Goal: Task Accomplishment & Management: Manage account settings

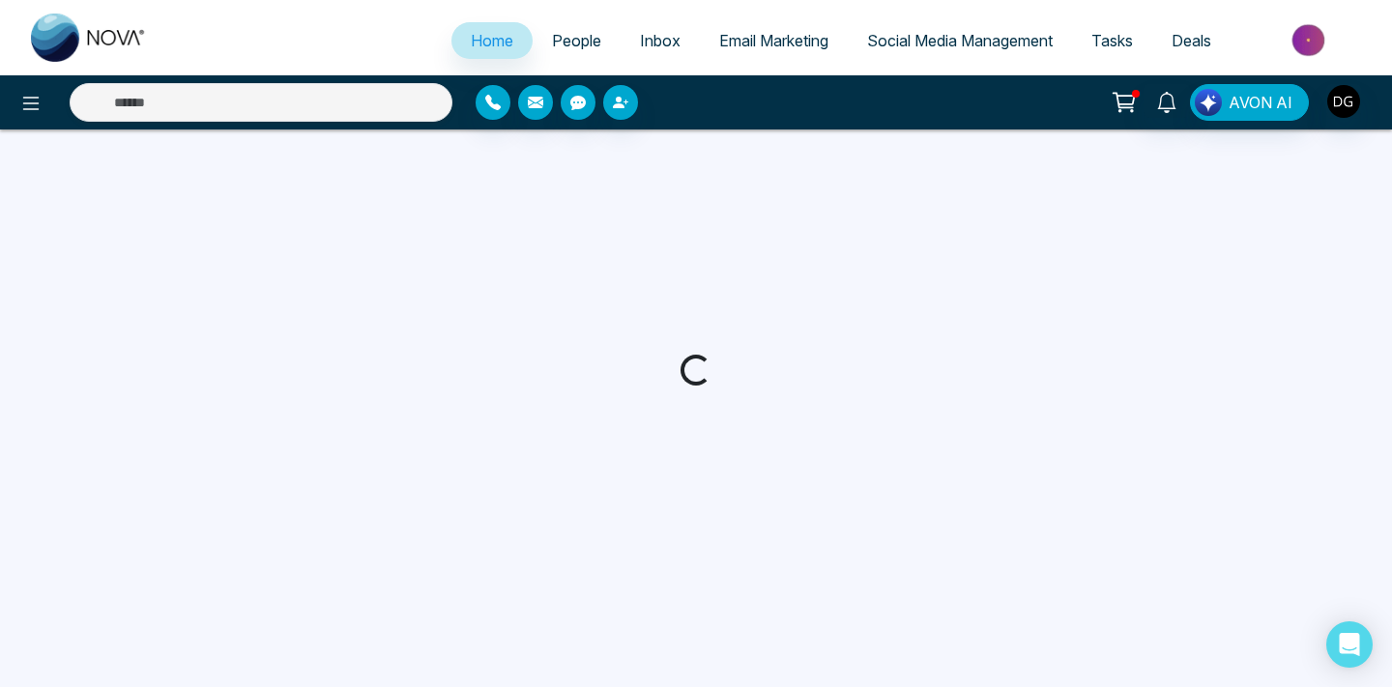
select select "*"
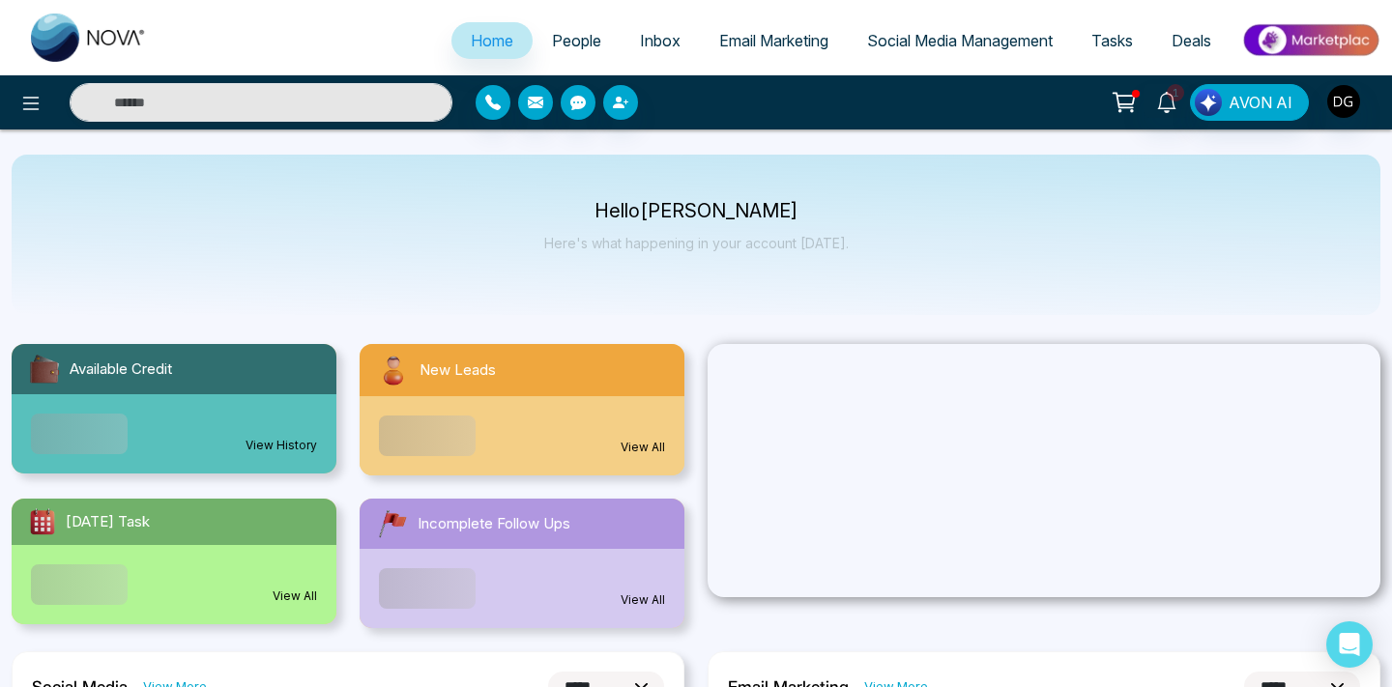
click at [570, 34] on span "People" at bounding box center [576, 40] width 49 height 19
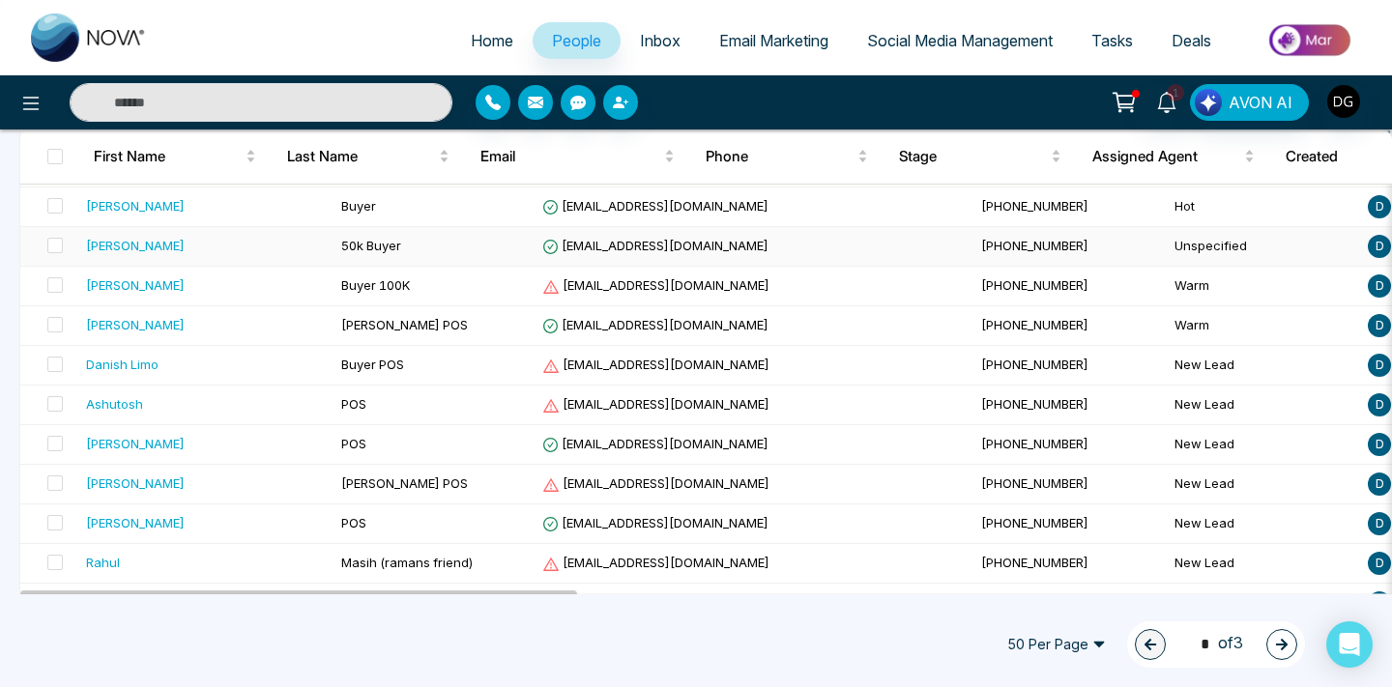
scroll to position [284, 0]
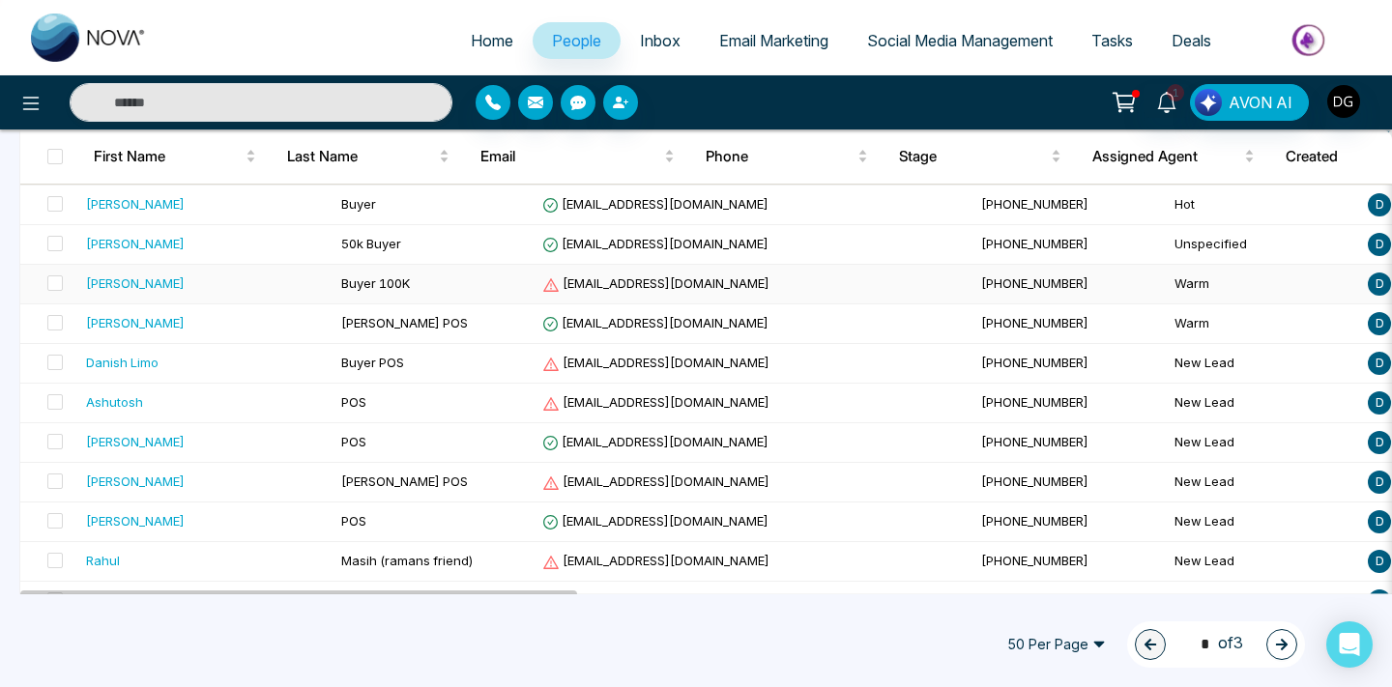
click at [198, 293] on div "[PERSON_NAME]" at bounding box center [206, 282] width 240 height 19
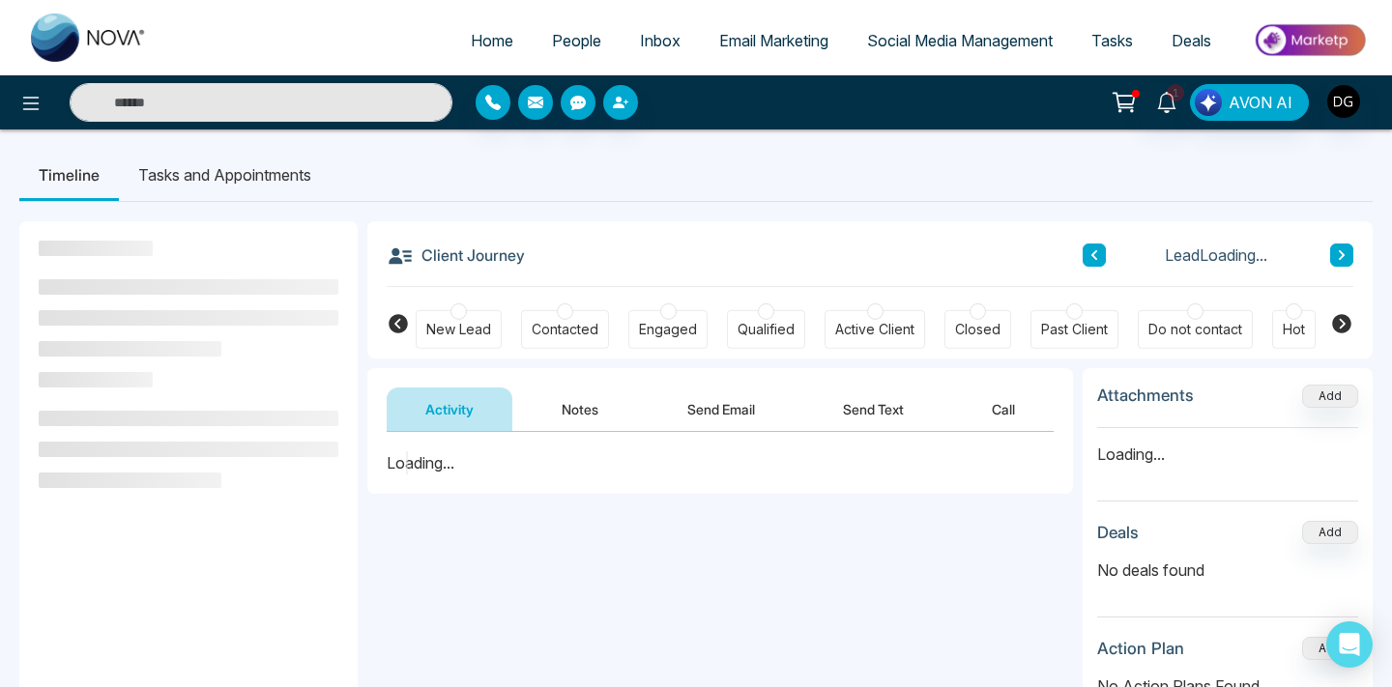
click at [564, 406] on button "Notes" at bounding box center [580, 409] width 114 height 43
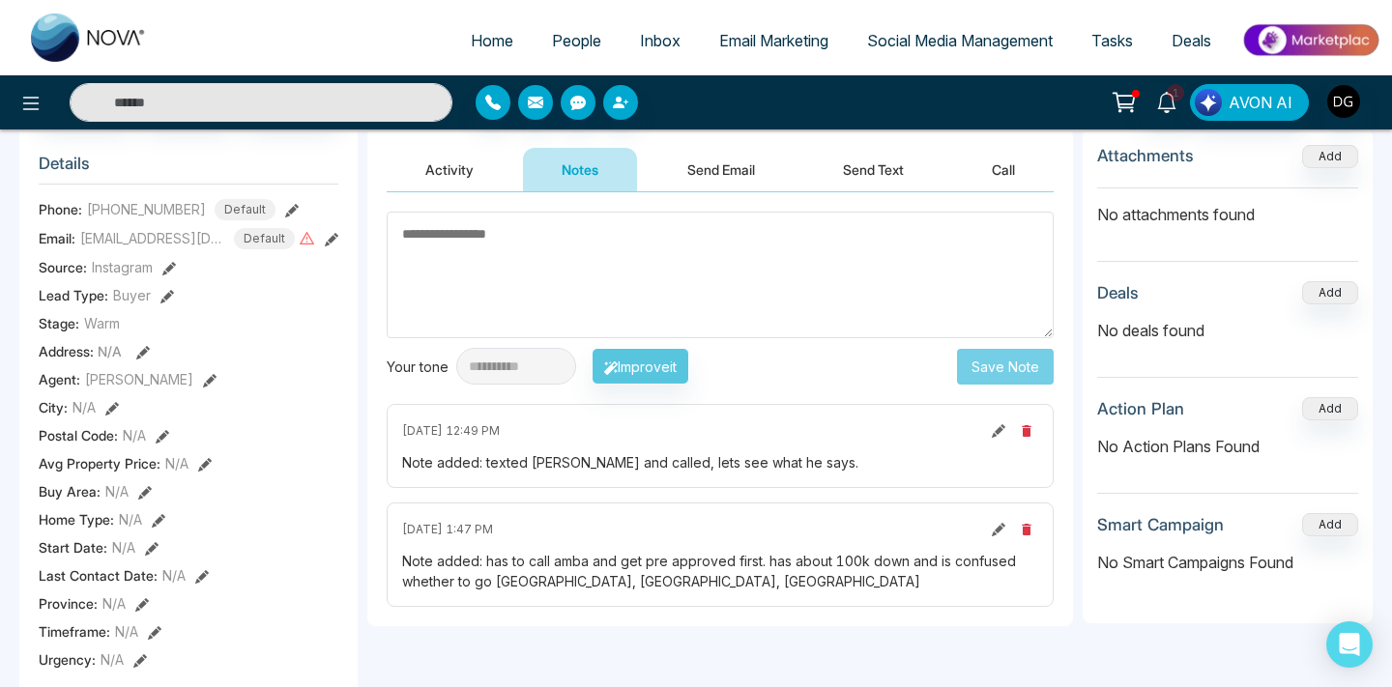
scroll to position [273, 0]
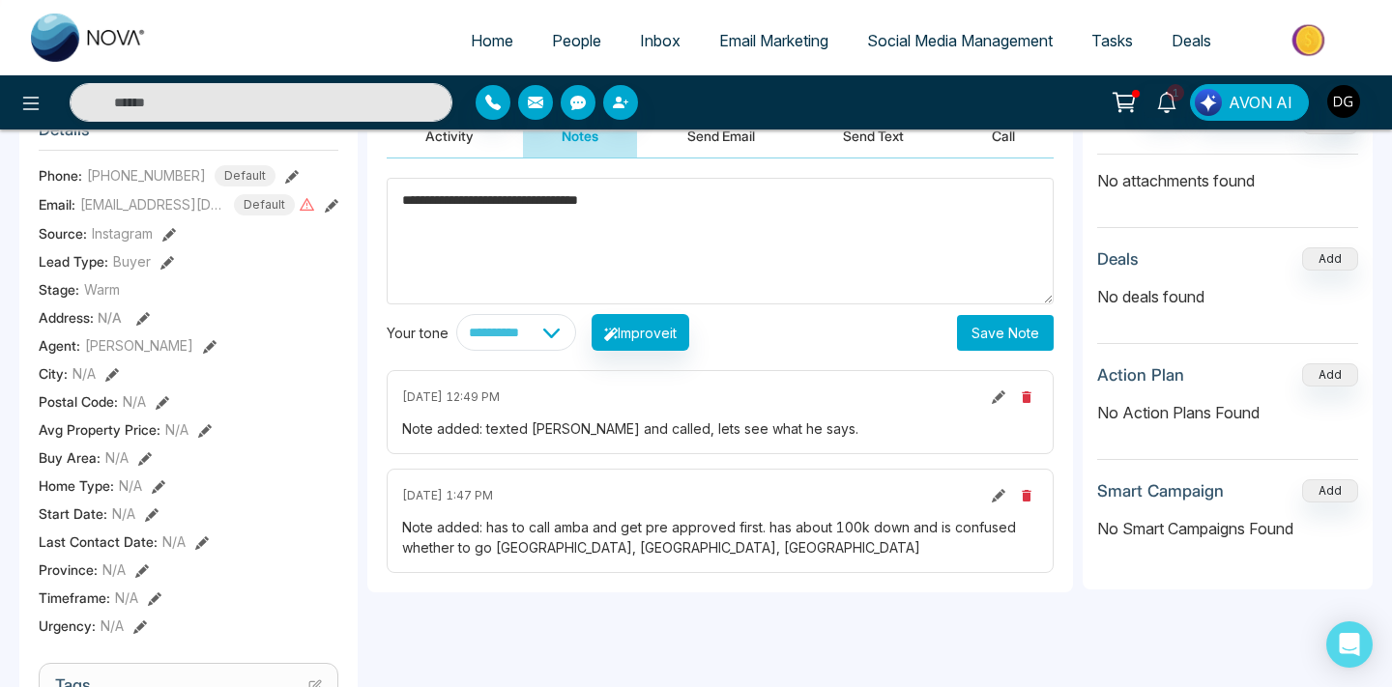
type textarea "**********"
click at [1007, 336] on button "Save Note" at bounding box center [1005, 333] width 97 height 36
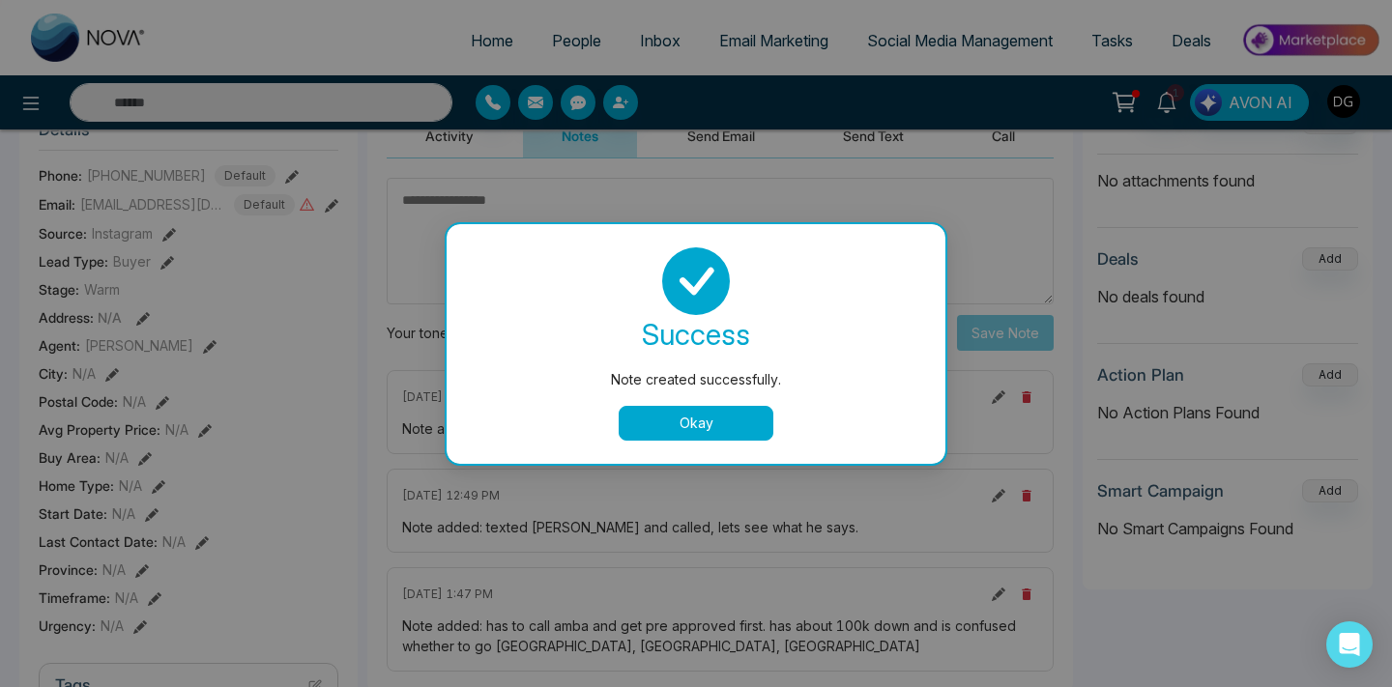
click at [693, 418] on button "Okay" at bounding box center [695, 423] width 155 height 35
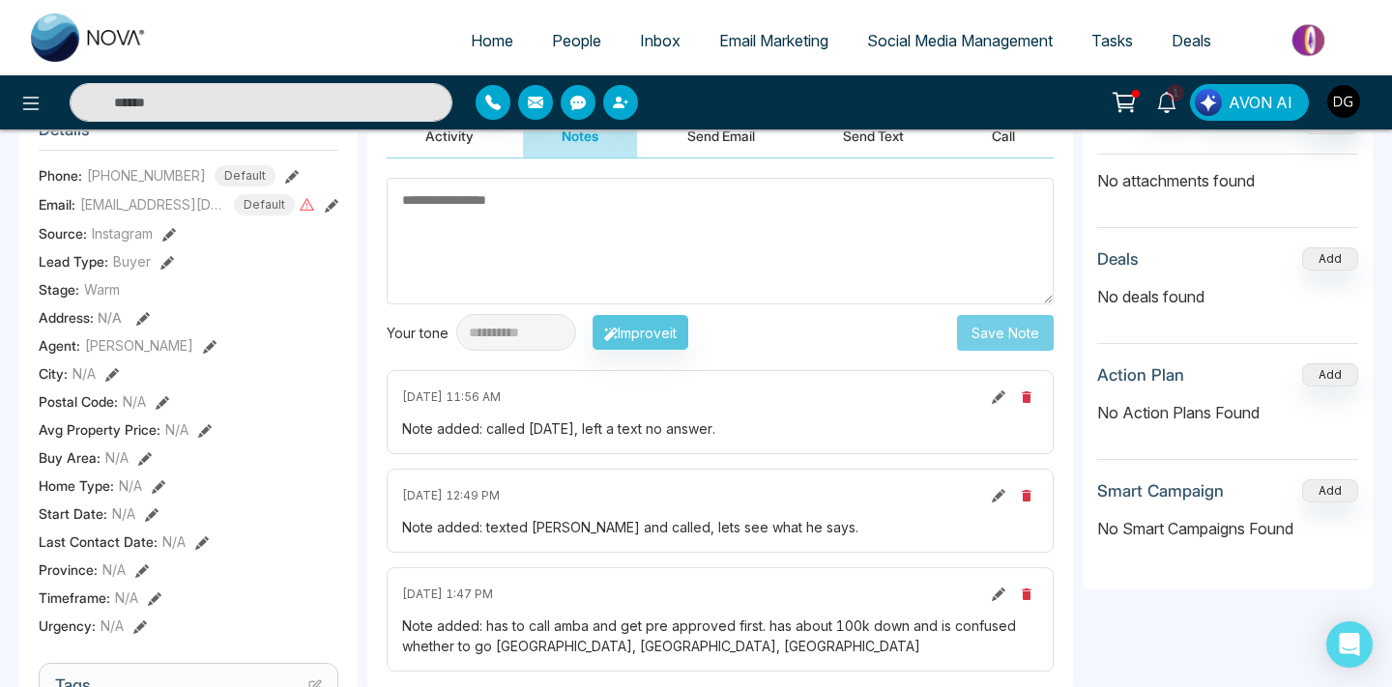
click at [565, 39] on span "People" at bounding box center [576, 40] width 49 height 19
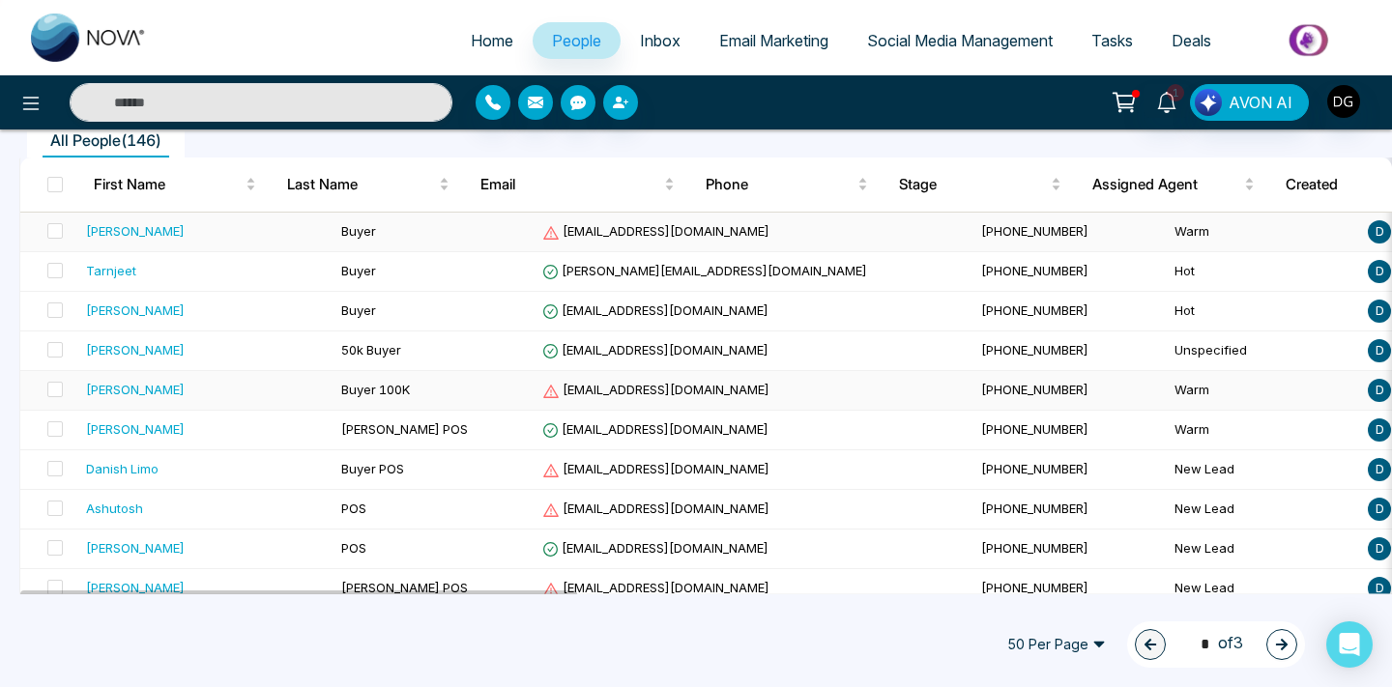
scroll to position [177, 0]
click at [185, 251] on td "[PERSON_NAME]" at bounding box center [205, 234] width 255 height 40
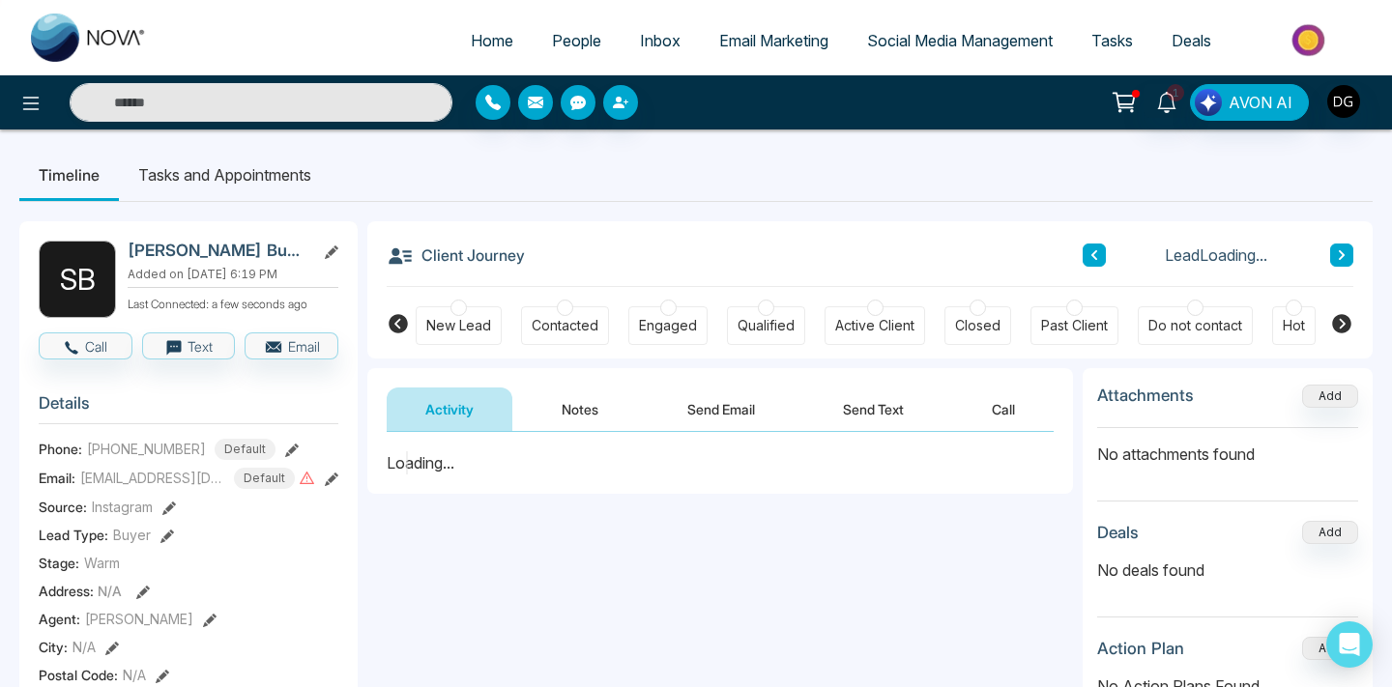
click at [582, 409] on button "Notes" at bounding box center [580, 409] width 114 height 43
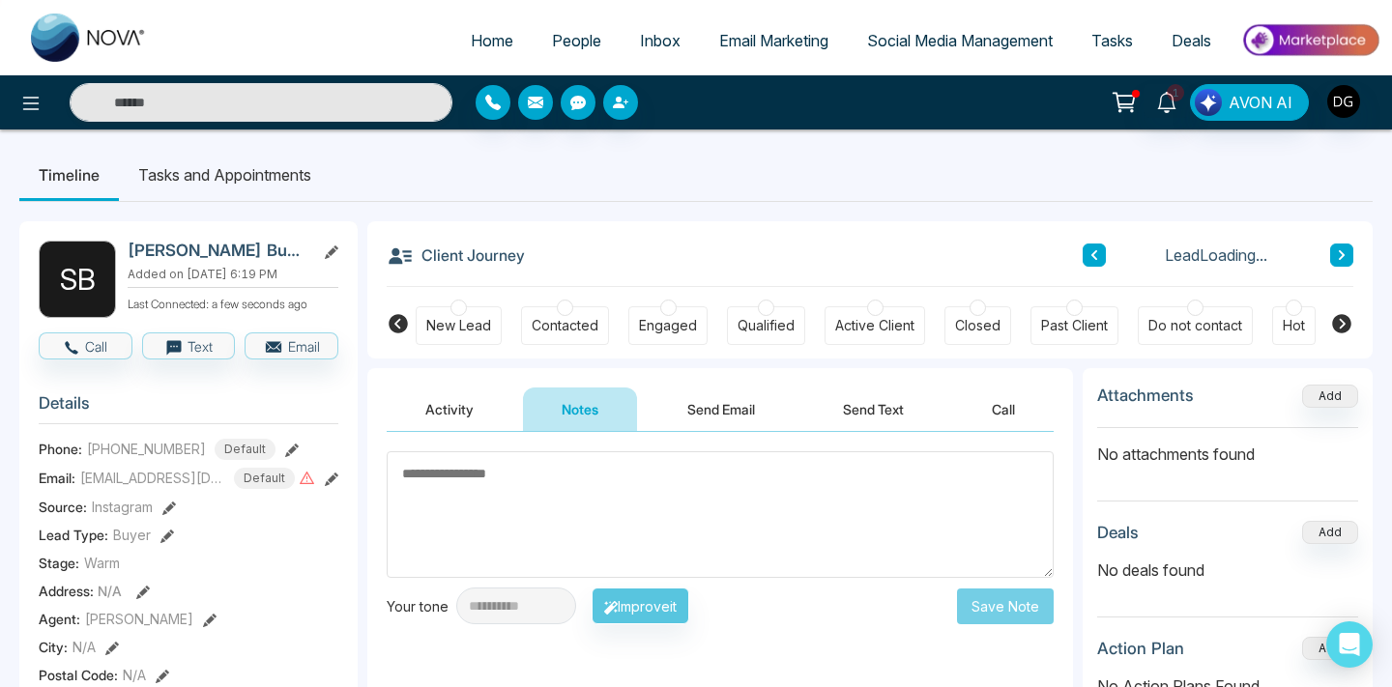
click at [551, 24] on link "People" at bounding box center [576, 40] width 88 height 37
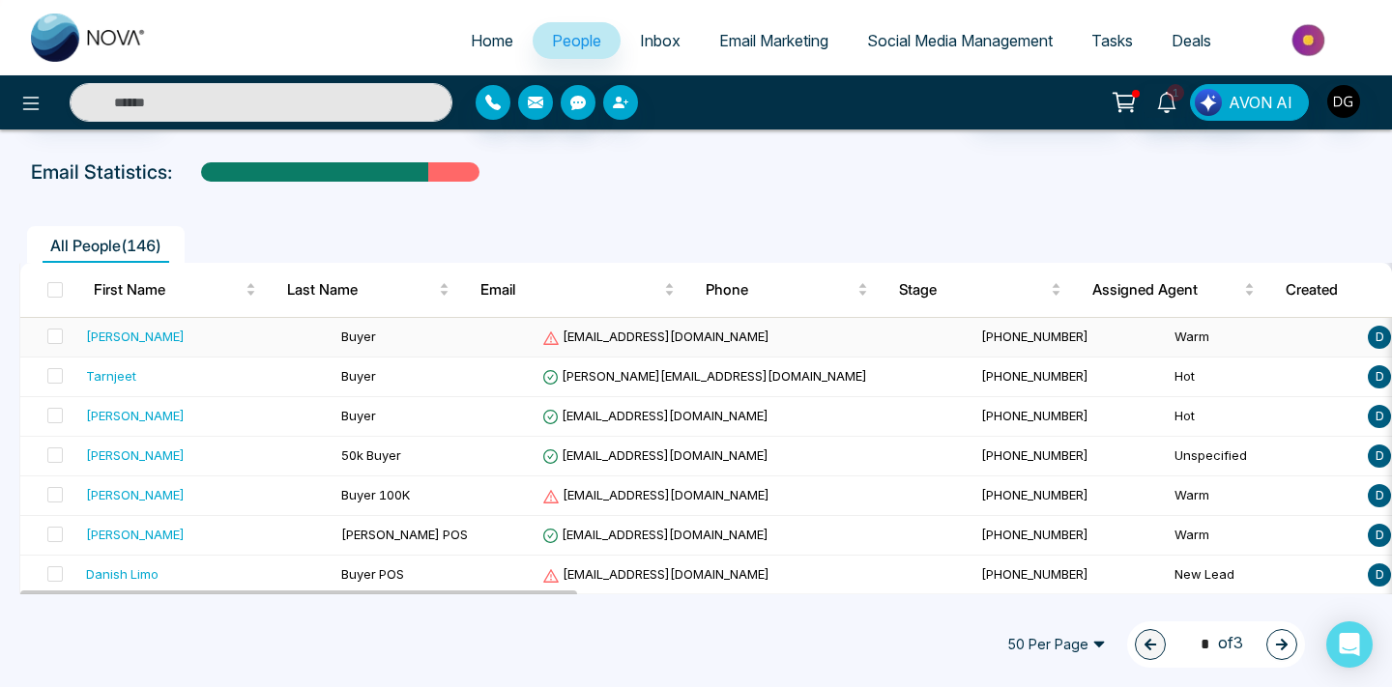
scroll to position [79, 0]
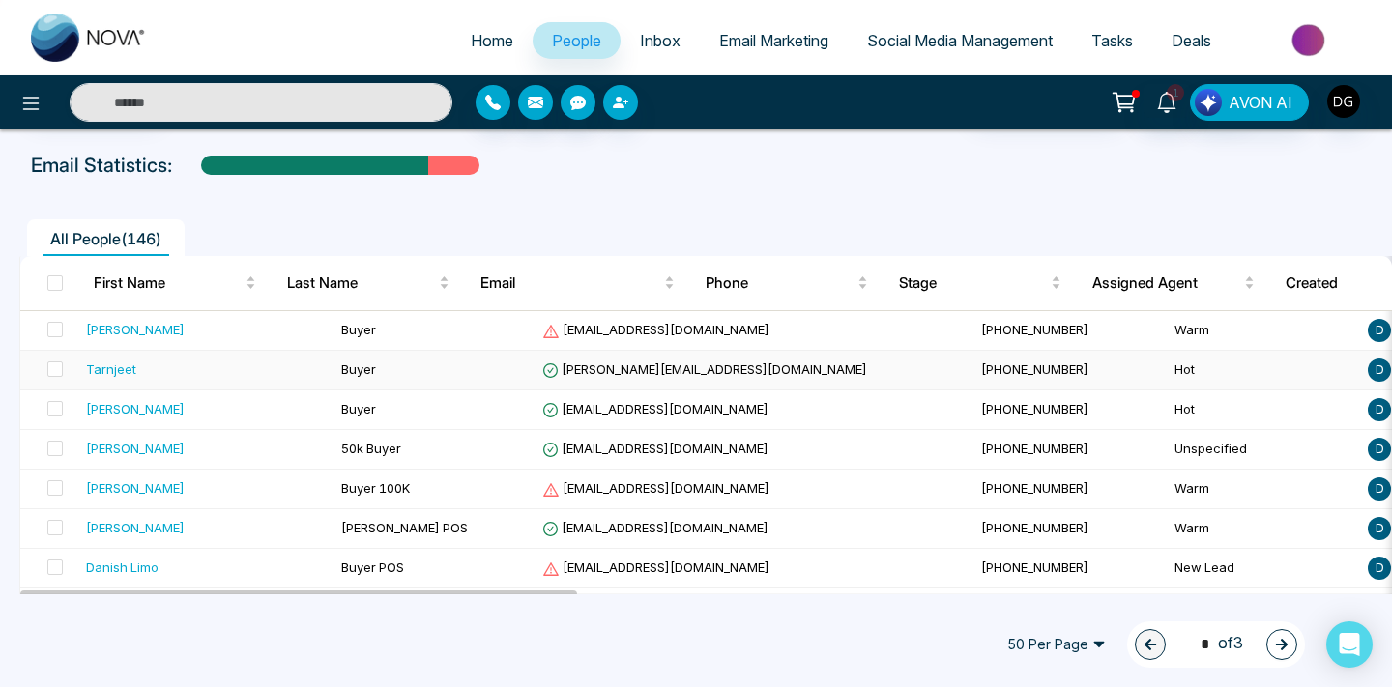
click at [236, 370] on div "Tarnjeet" at bounding box center [206, 368] width 240 height 19
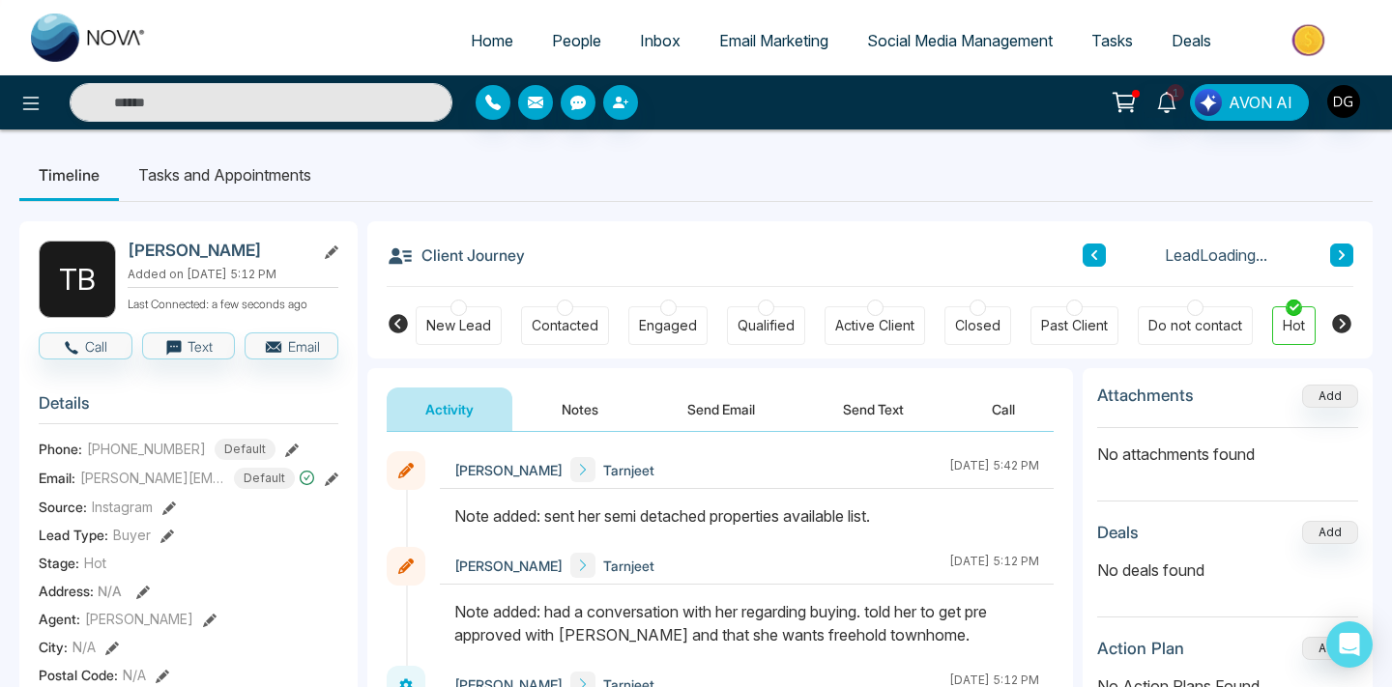
click at [581, 414] on button "Notes" at bounding box center [580, 409] width 114 height 43
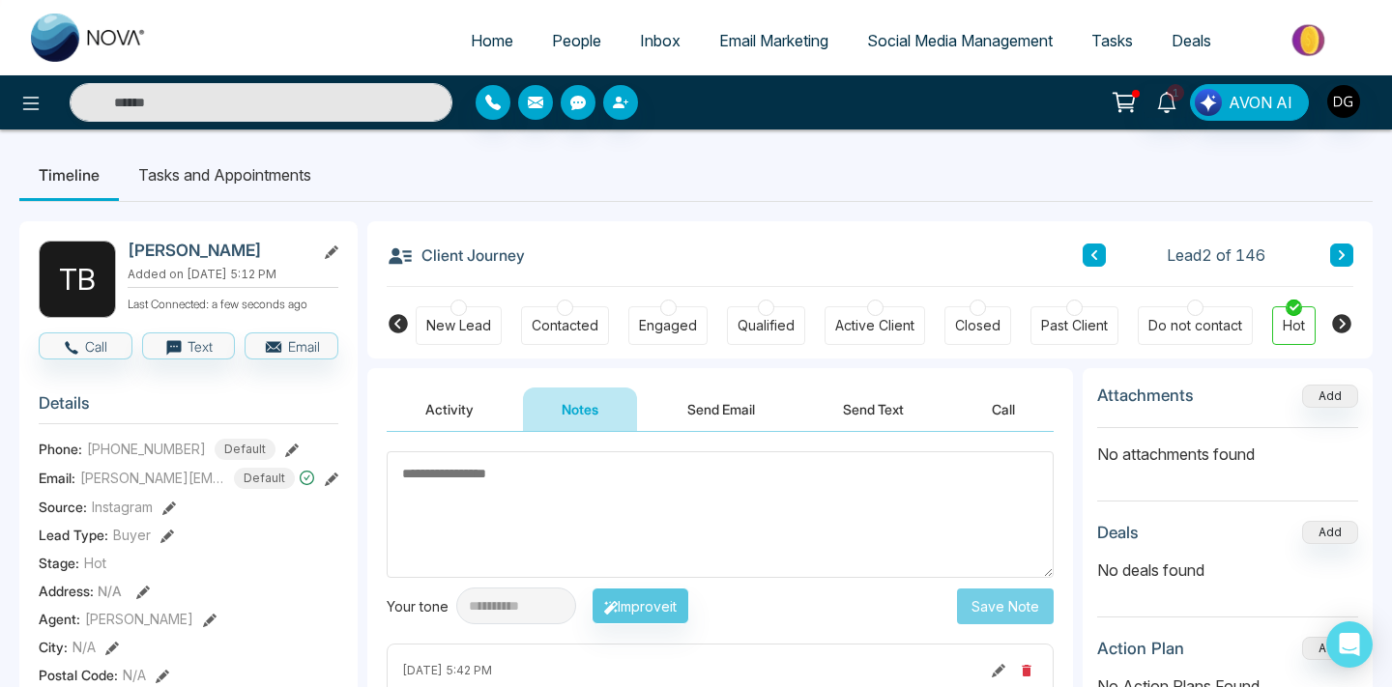
click at [501, 466] on textarea at bounding box center [720, 514] width 667 height 127
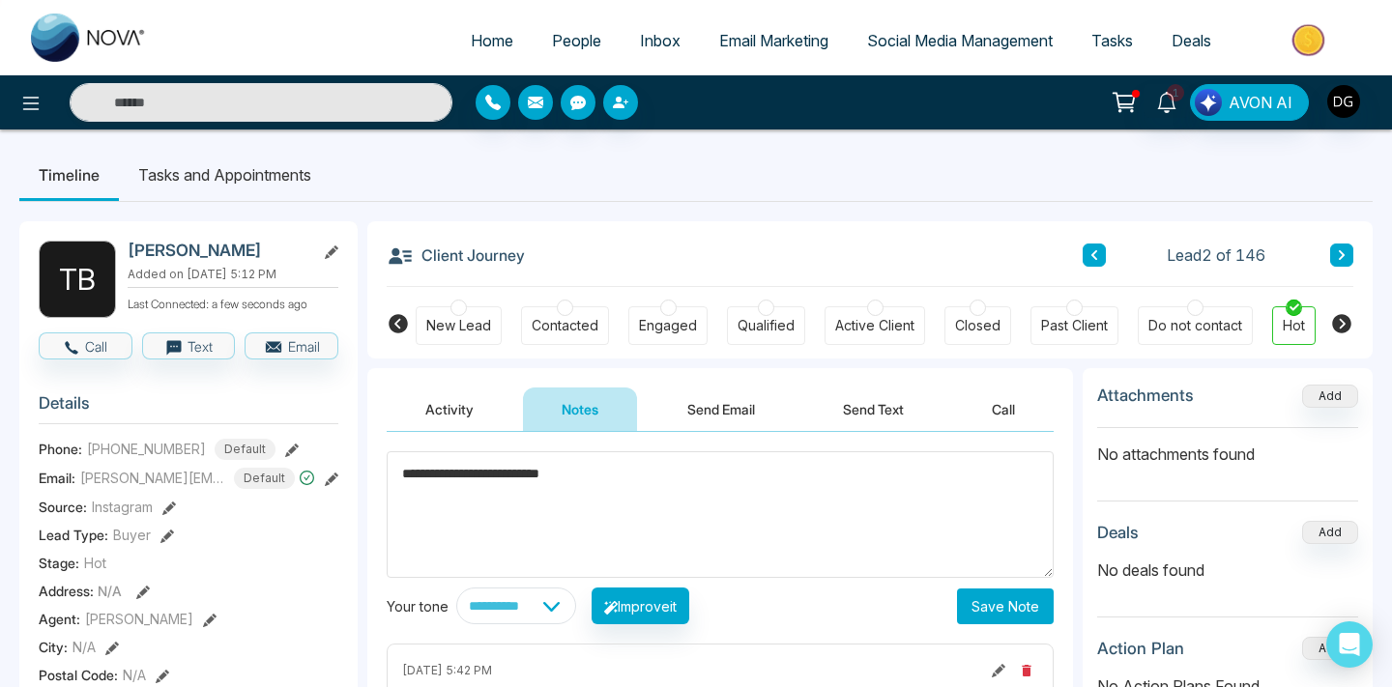
type textarea "**********"
click at [1018, 600] on button "Save Note" at bounding box center [1005, 607] width 97 height 36
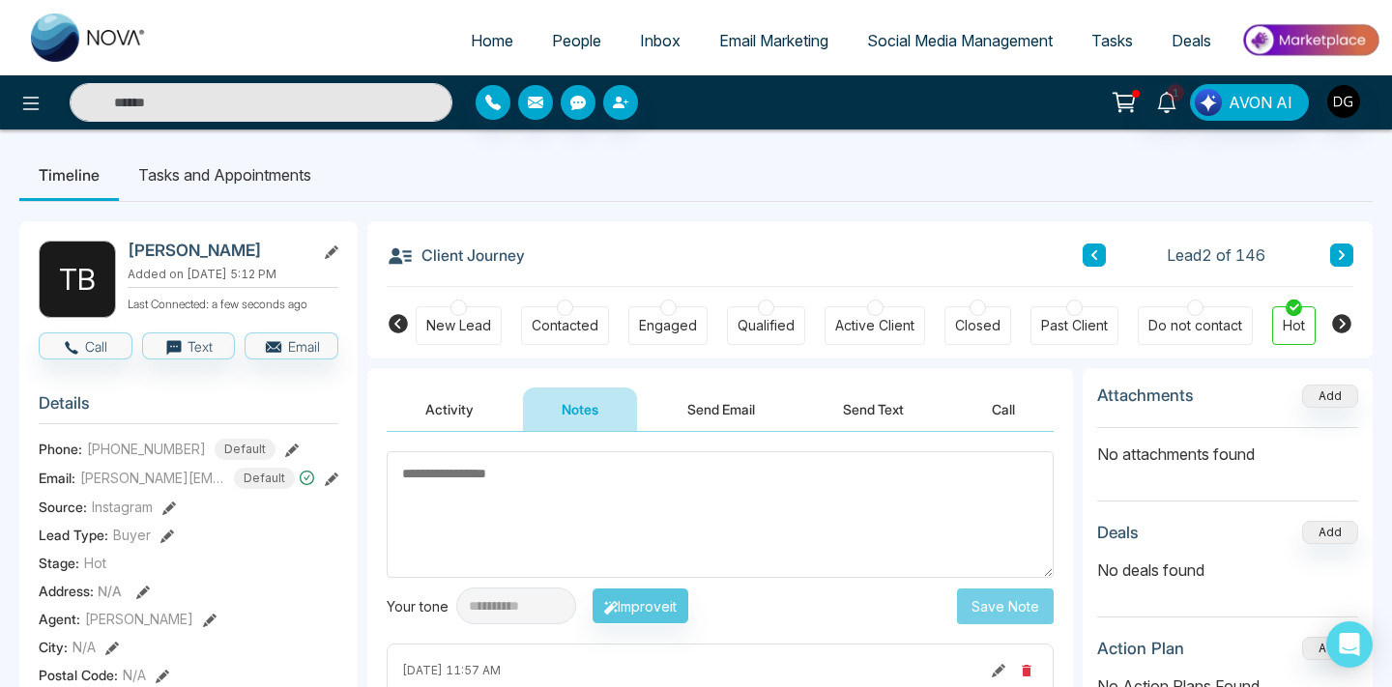
click at [572, 37] on span "People" at bounding box center [576, 40] width 49 height 19
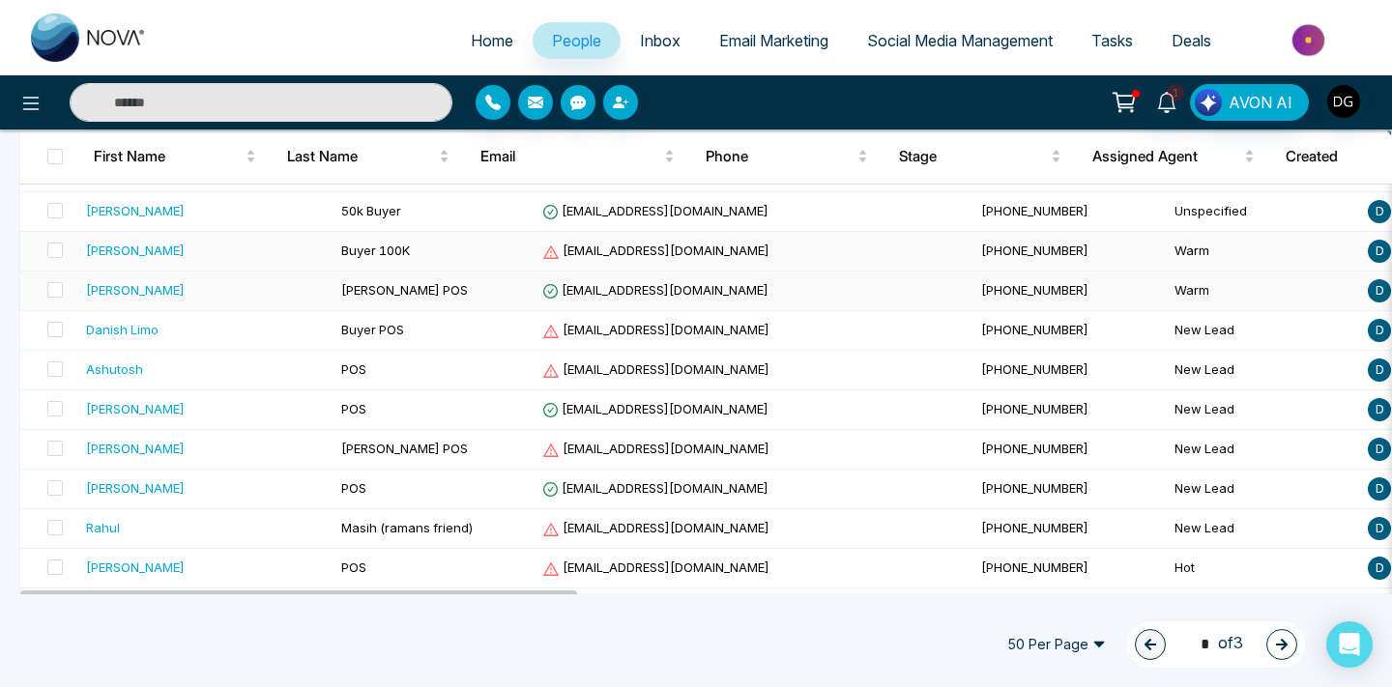
scroll to position [335, 0]
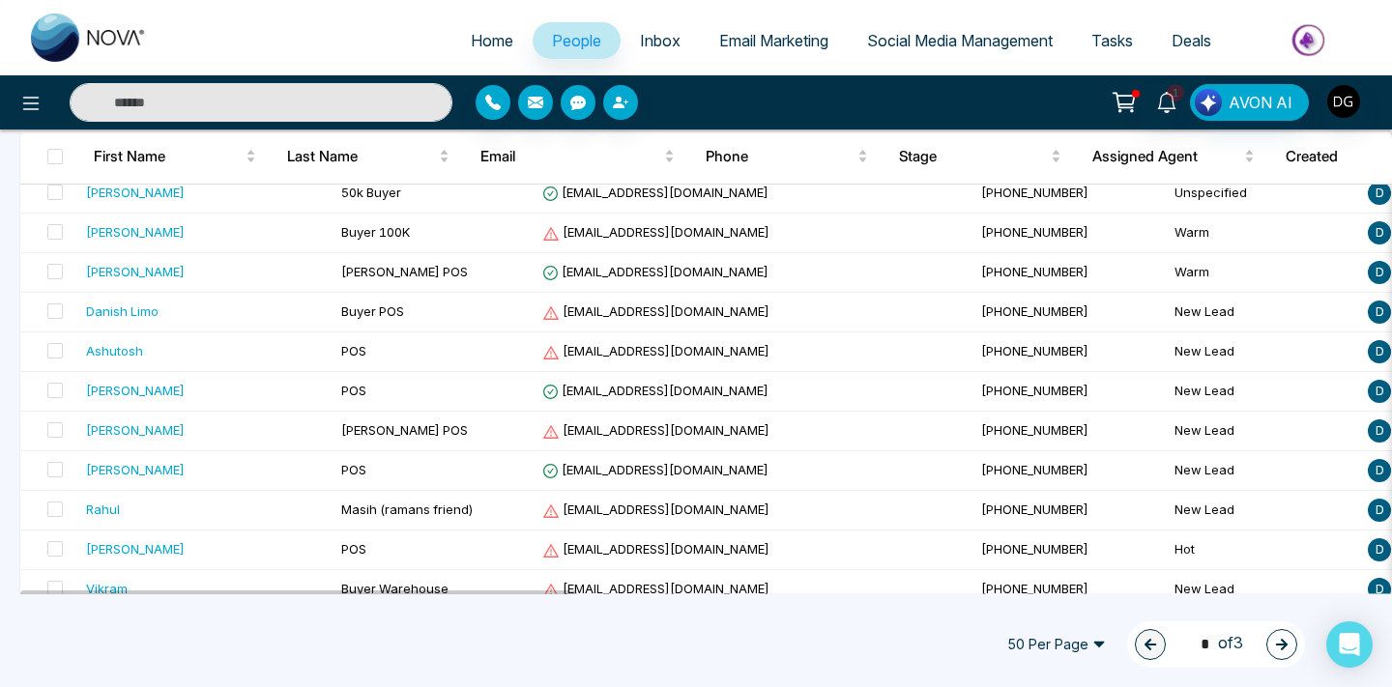
click at [156, 106] on input "text" at bounding box center [261, 102] width 383 height 39
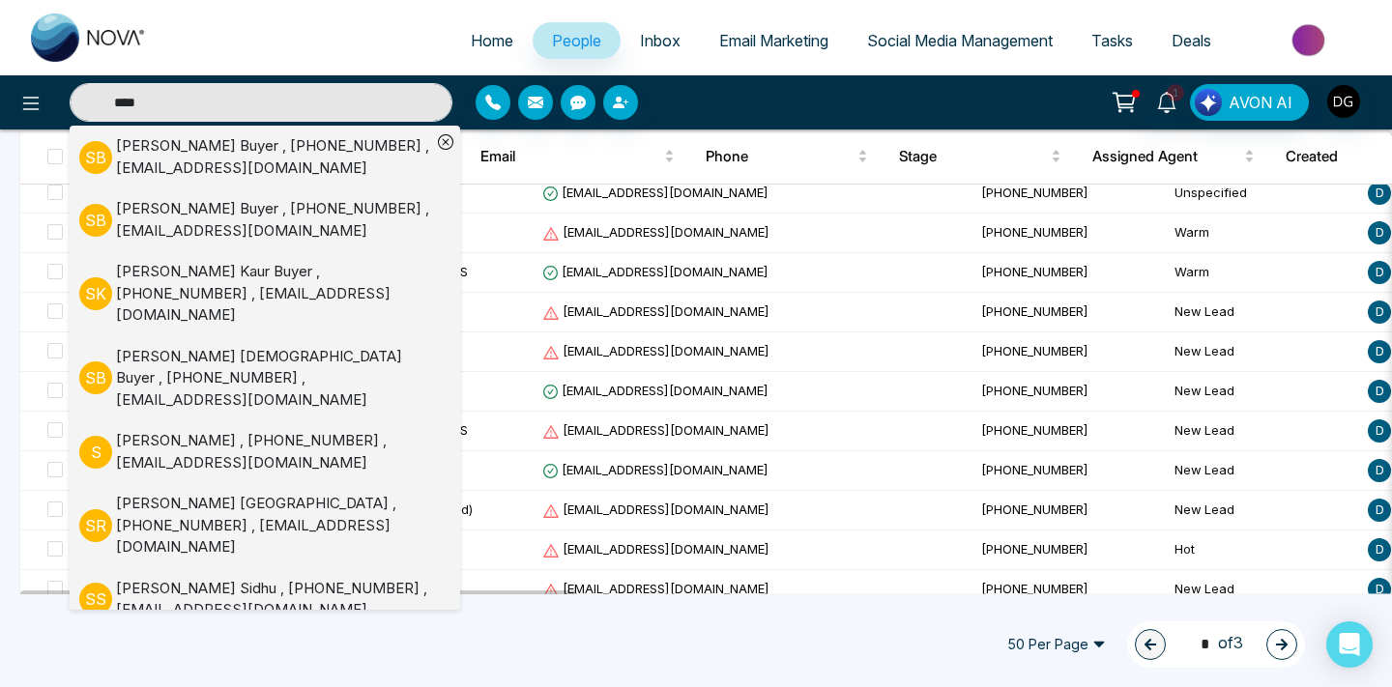
type input "****"
click at [306, 48] on ul "Home People Inbox Email Marketing Social Media Management Tasks Deals" at bounding box center [773, 41] width 1214 height 53
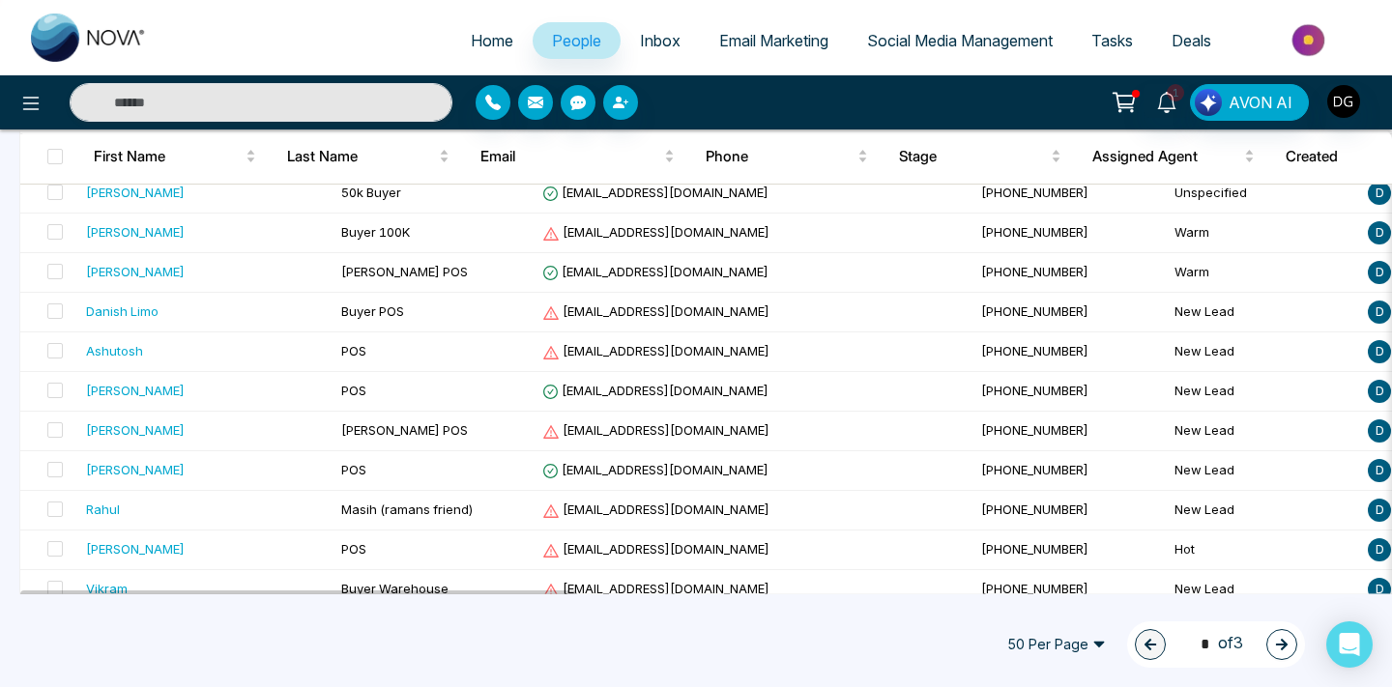
type input "****"
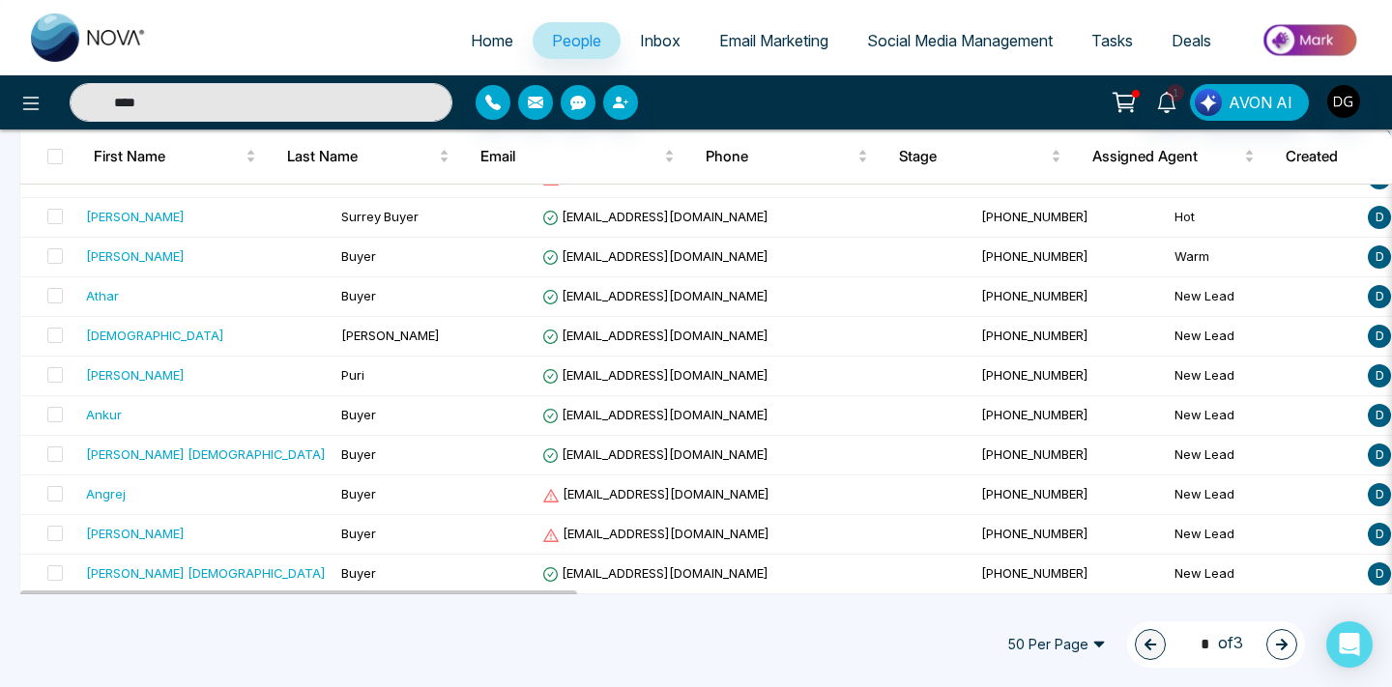
scroll to position [1782, 0]
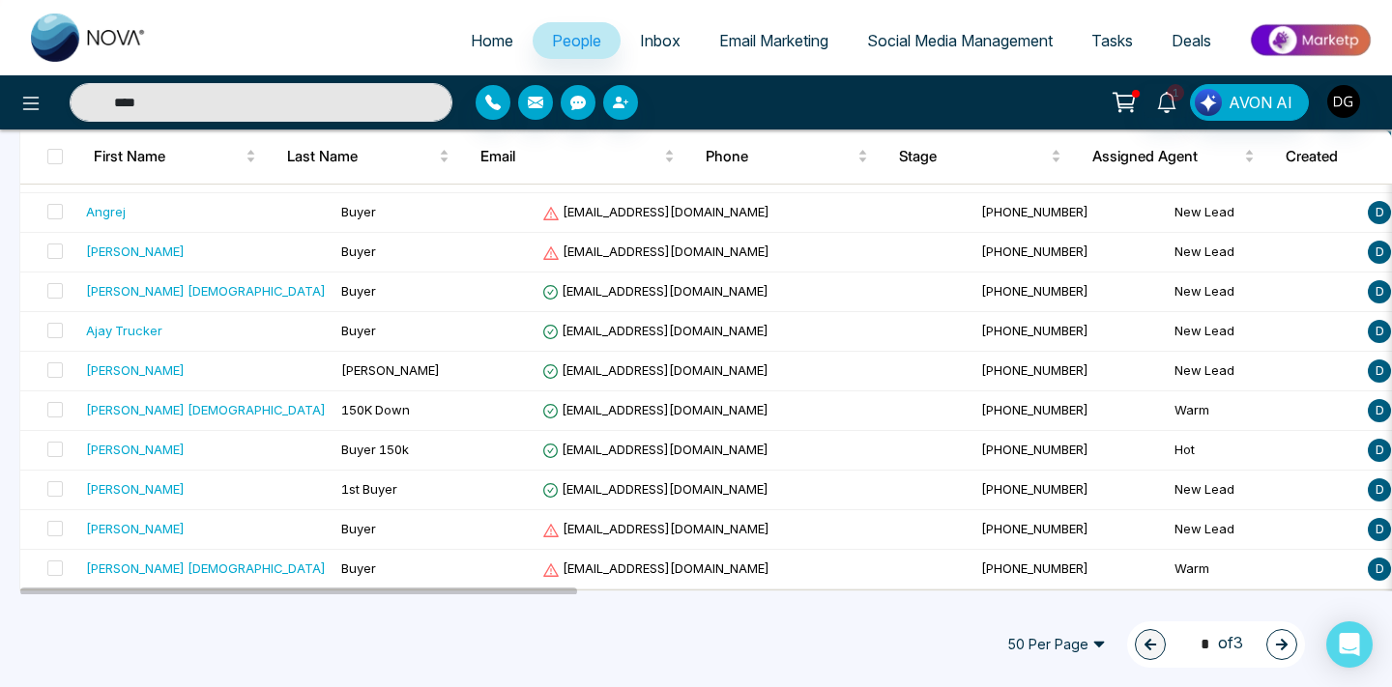
click at [1287, 636] on button "button" at bounding box center [1281, 644] width 31 height 31
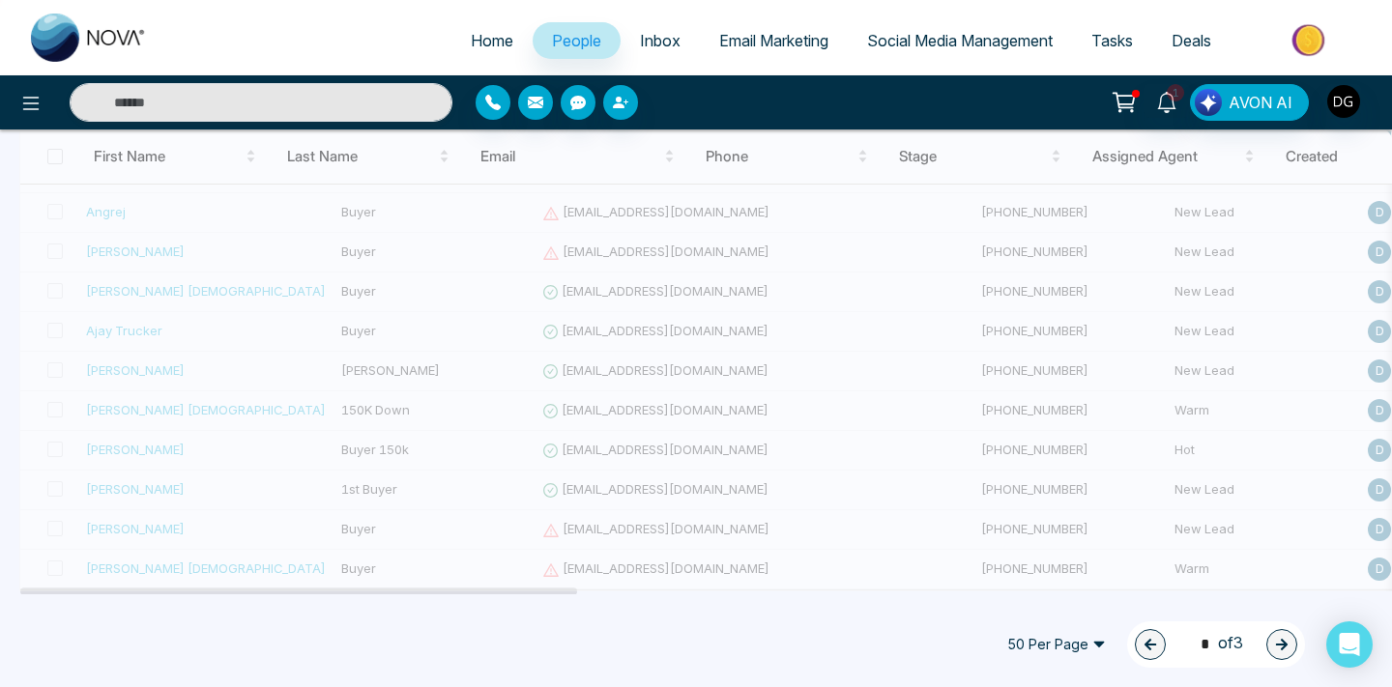
type input "****"
type input "*"
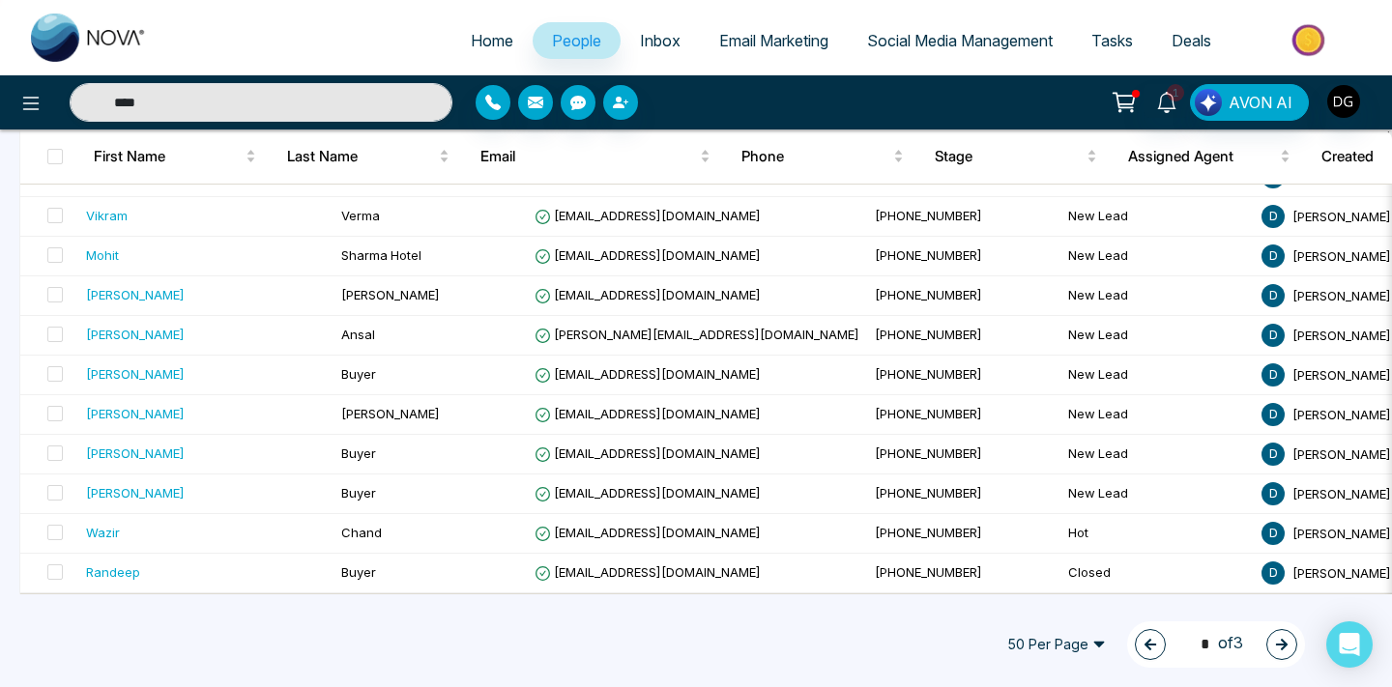
scroll to position [1777, 0]
click at [1289, 644] on button "button" at bounding box center [1281, 644] width 31 height 31
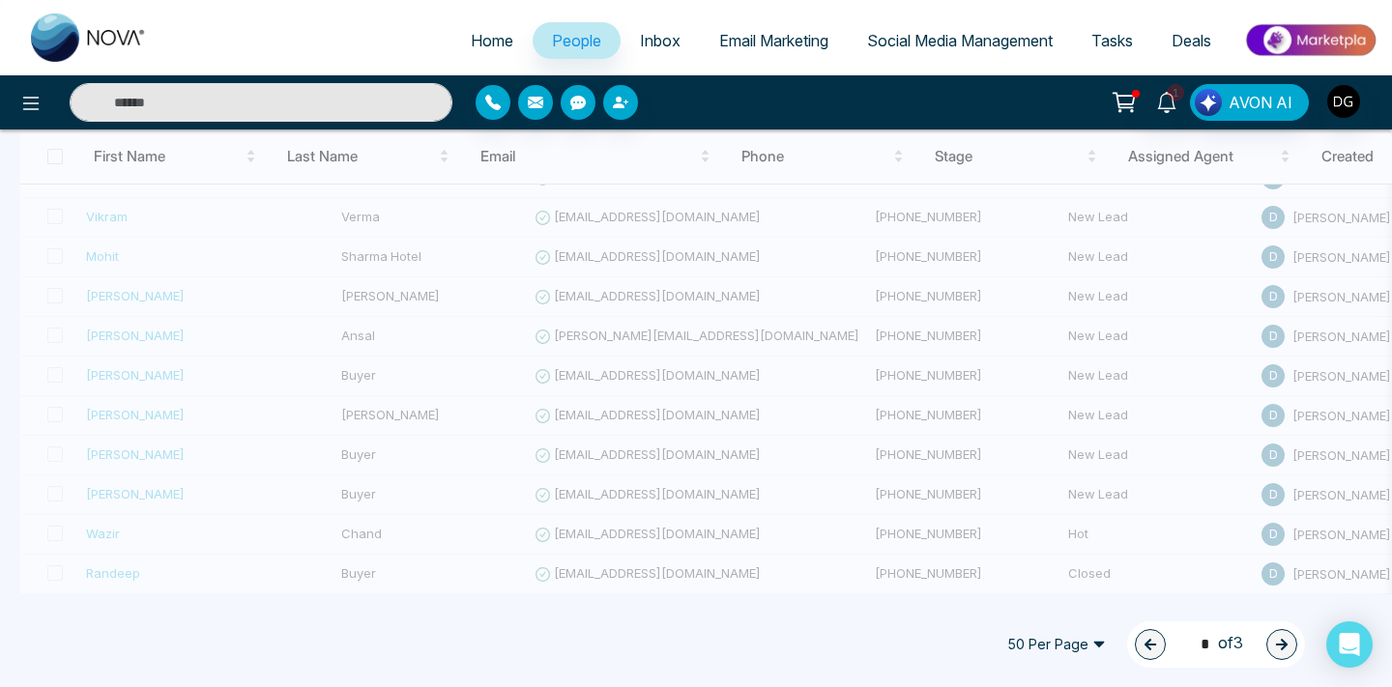
type input "****"
type input "*"
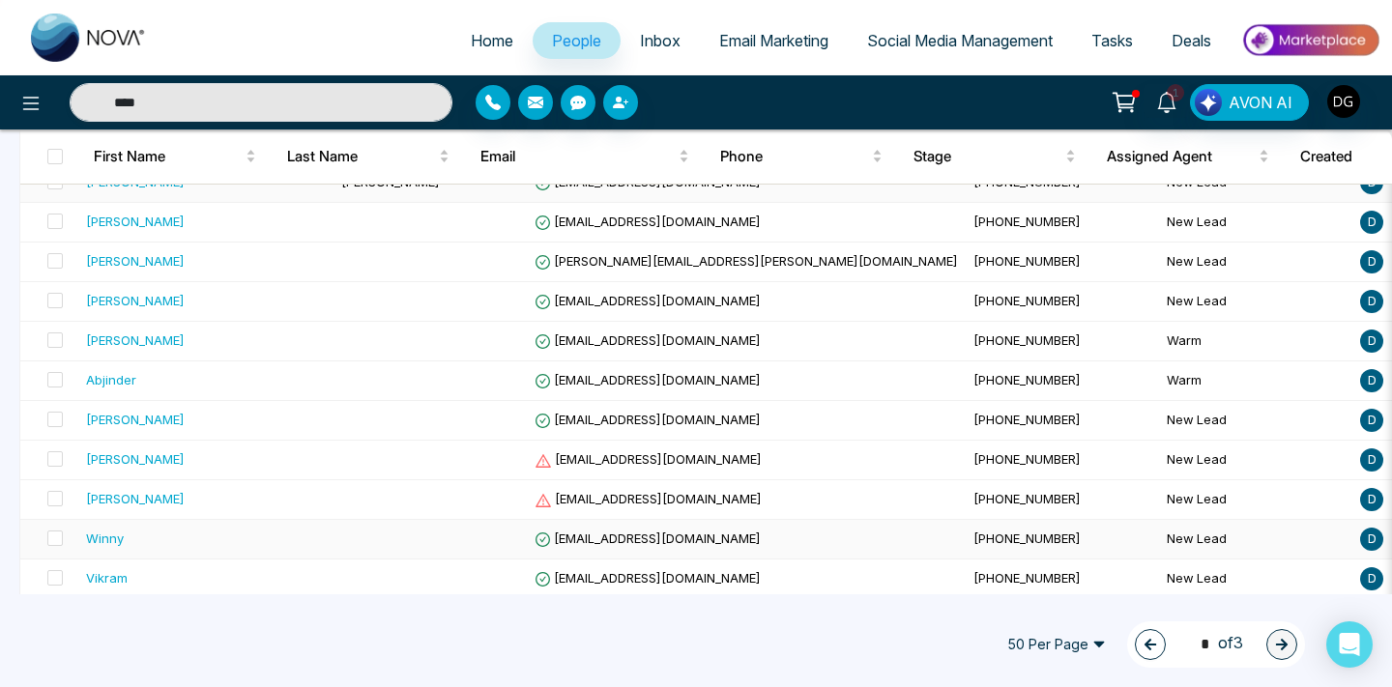
scroll to position [1619, 0]
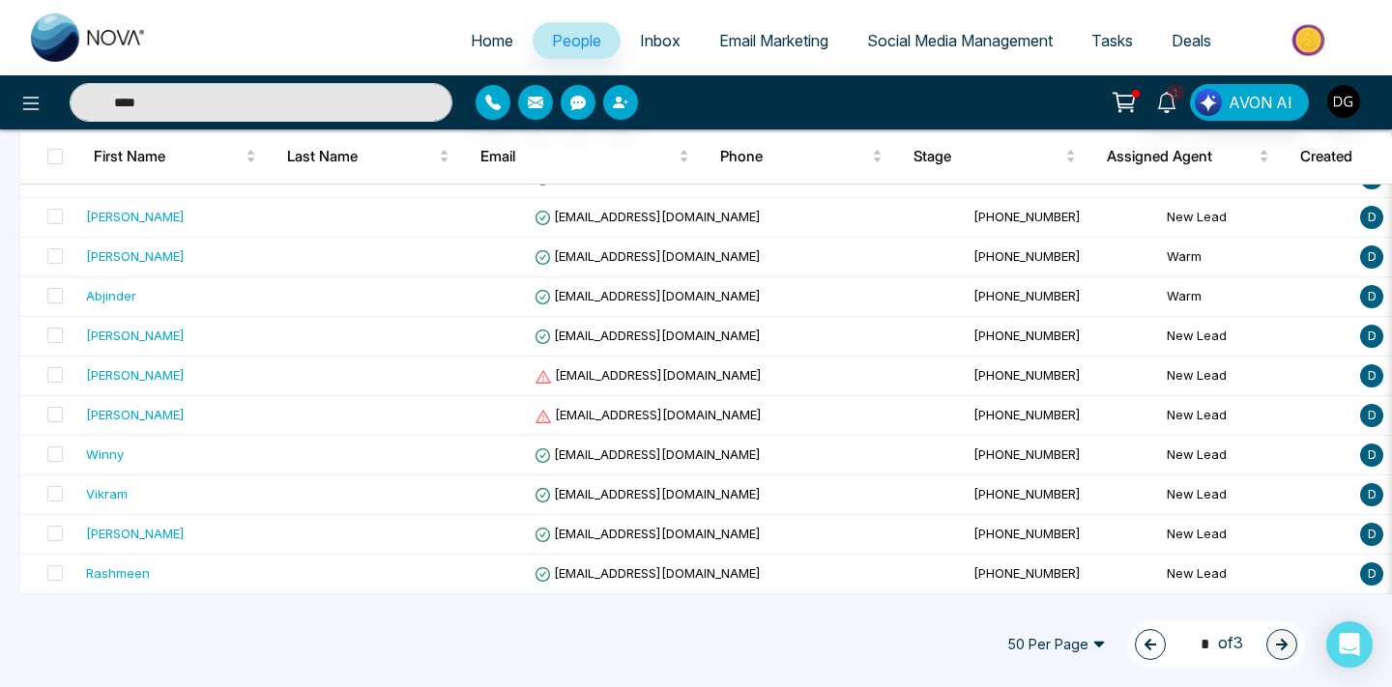
click at [1143, 647] on icon "button" at bounding box center [1150, 645] width 14 height 14
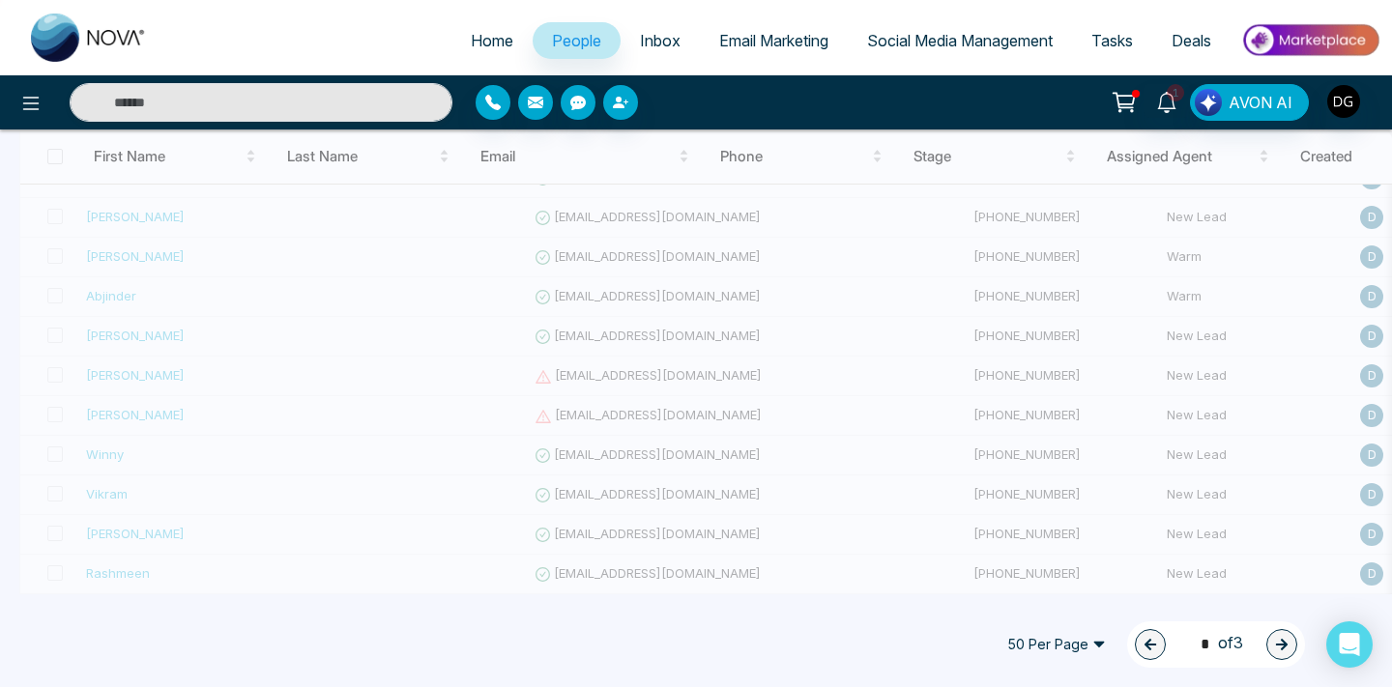
type input "****"
type input "*"
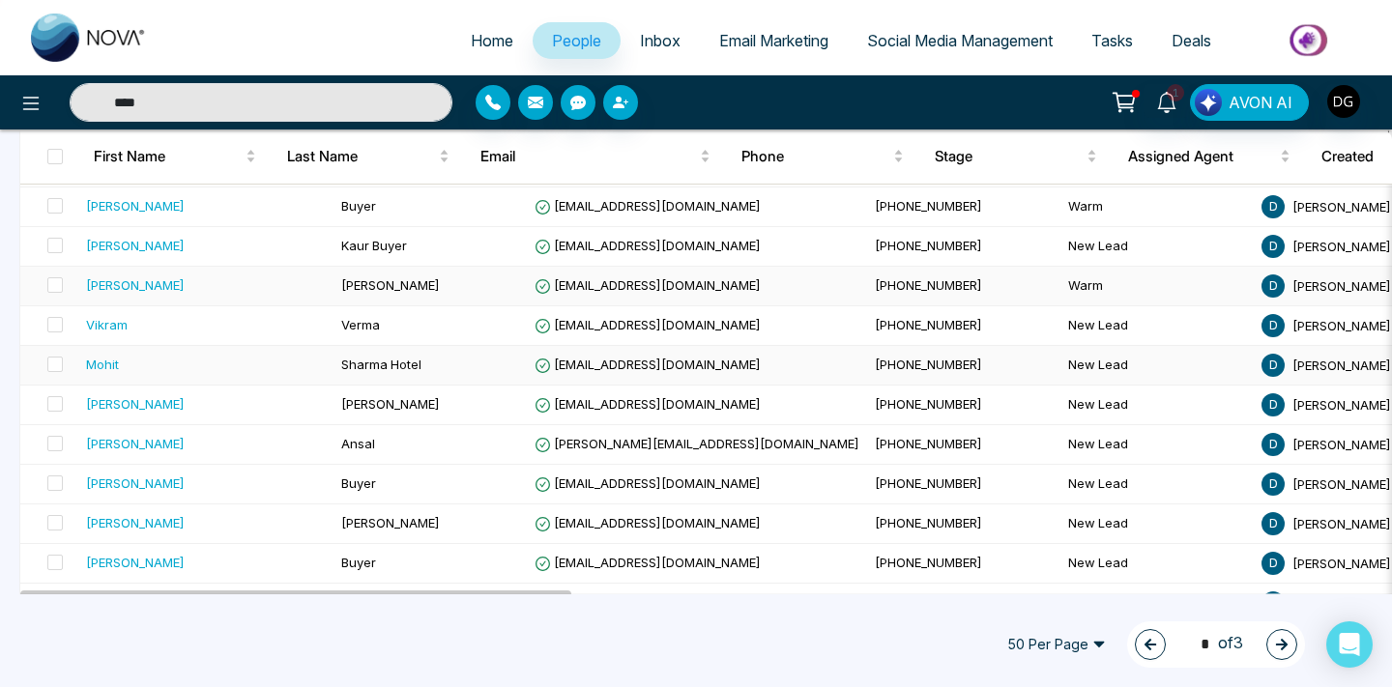
scroll to position [1782, 0]
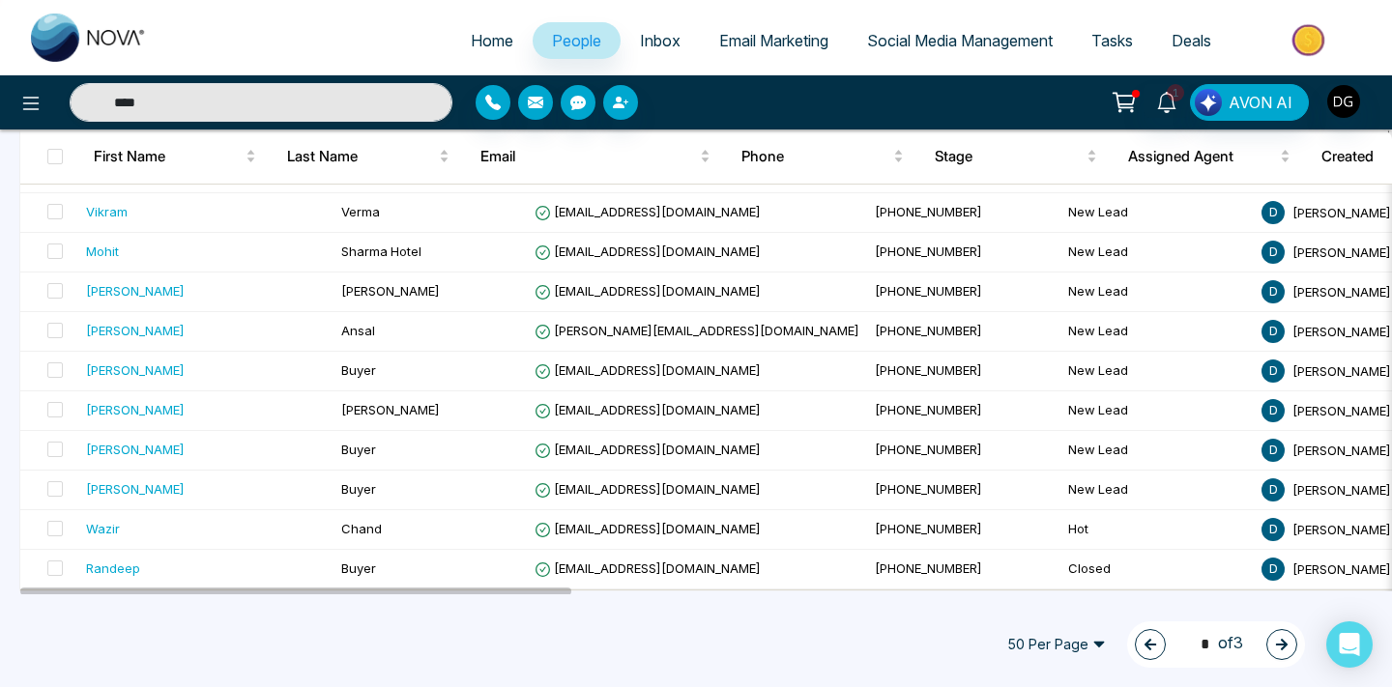
click at [1144, 645] on icon "button" at bounding box center [1150, 645] width 12 height 12
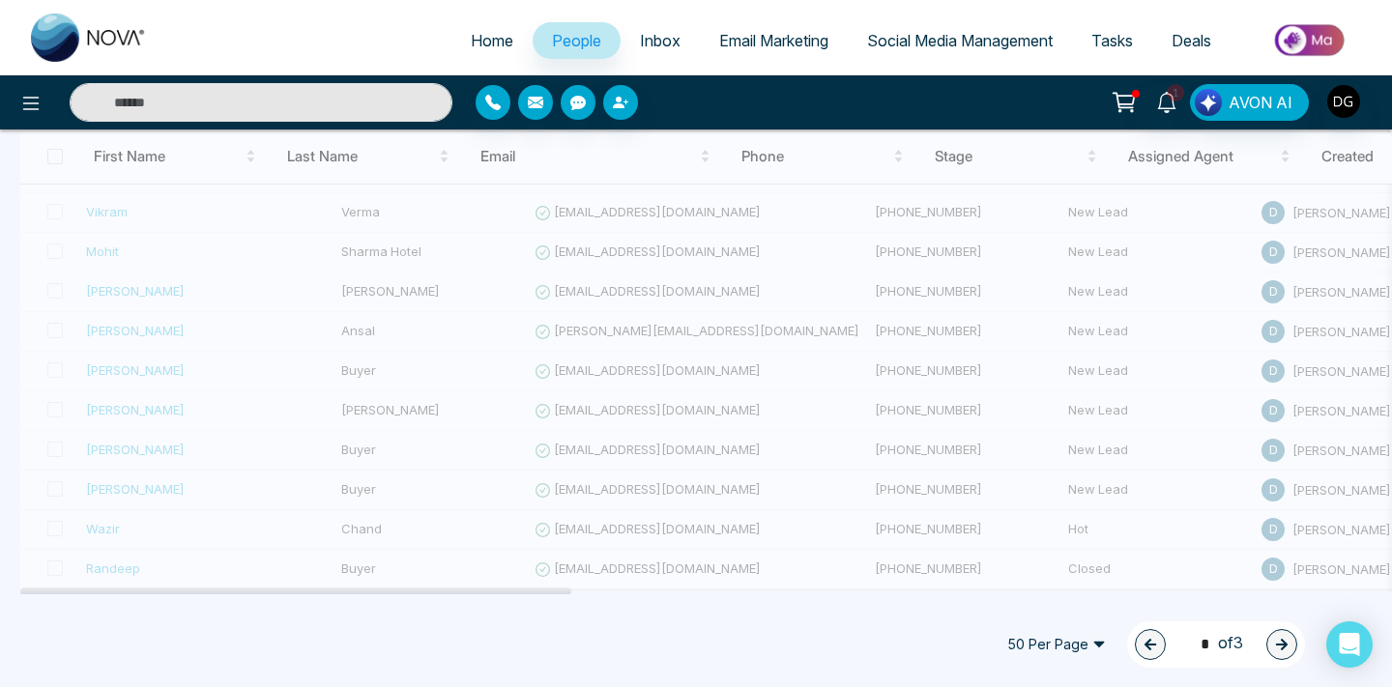
type input "****"
type input "*"
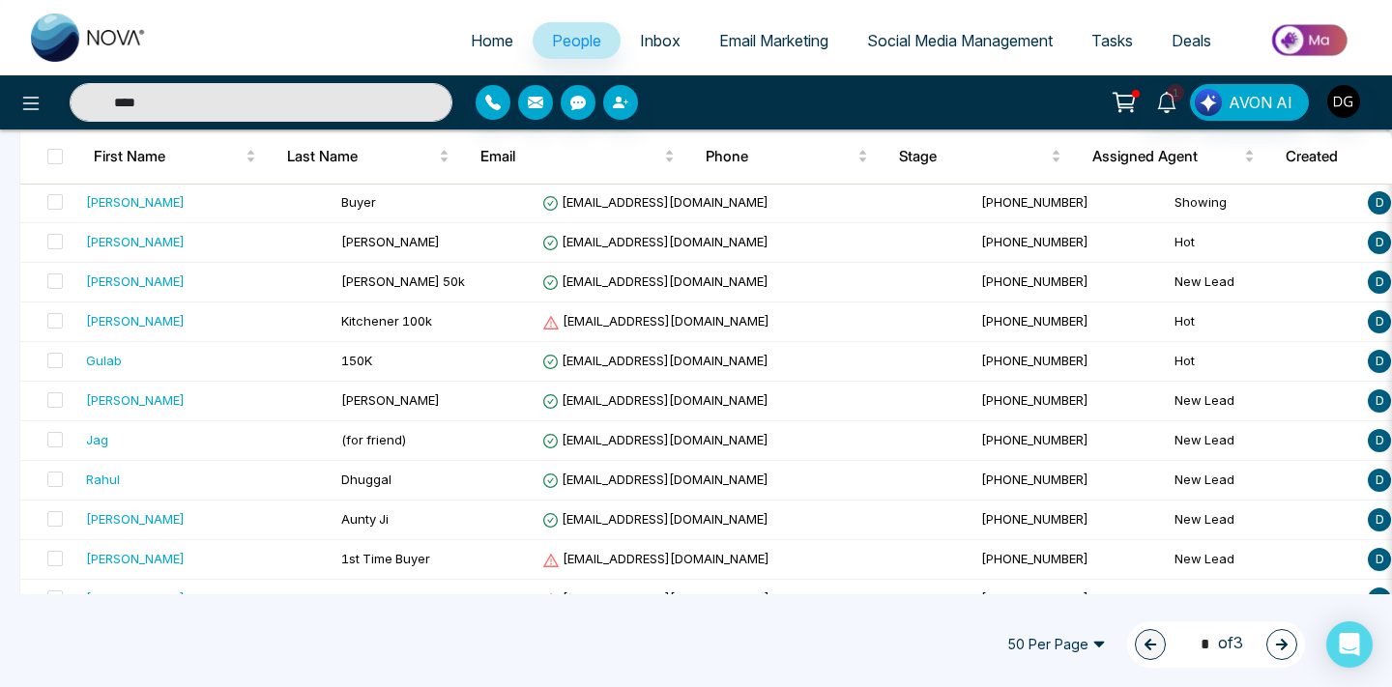
scroll to position [890, 0]
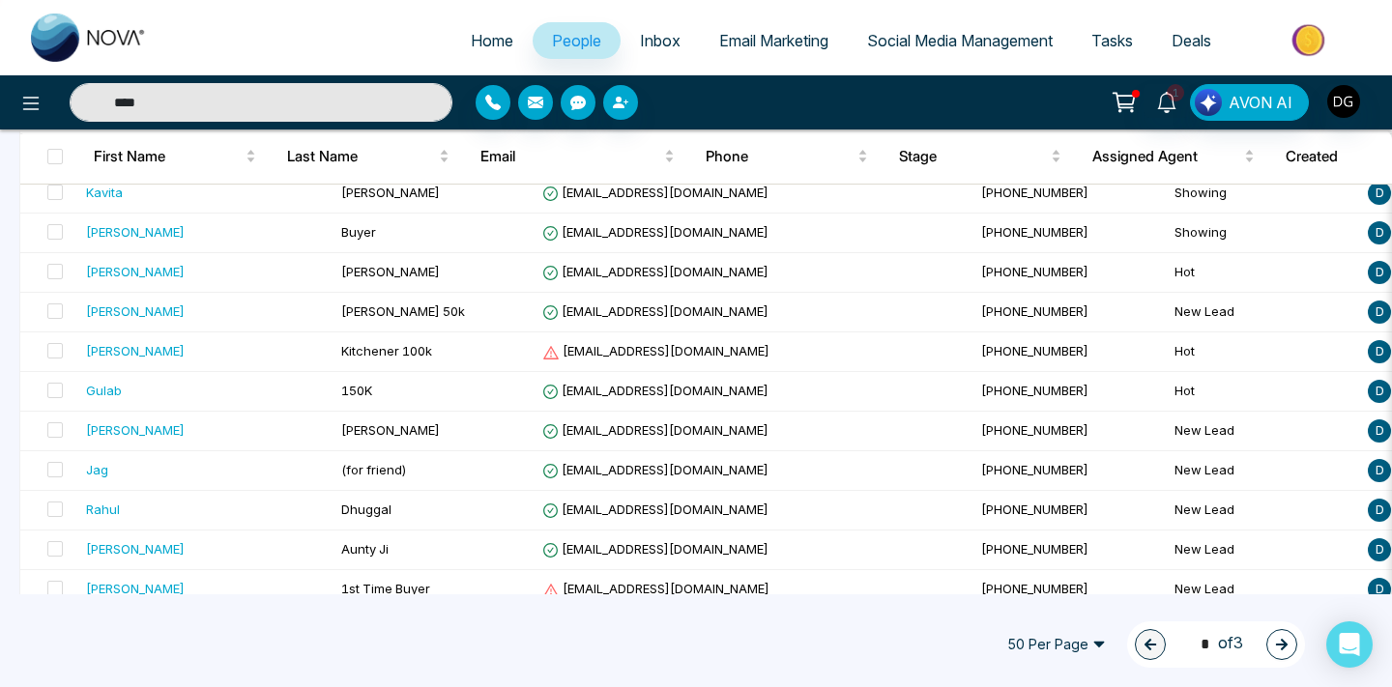
click at [180, 104] on input "****" at bounding box center [261, 102] width 383 height 39
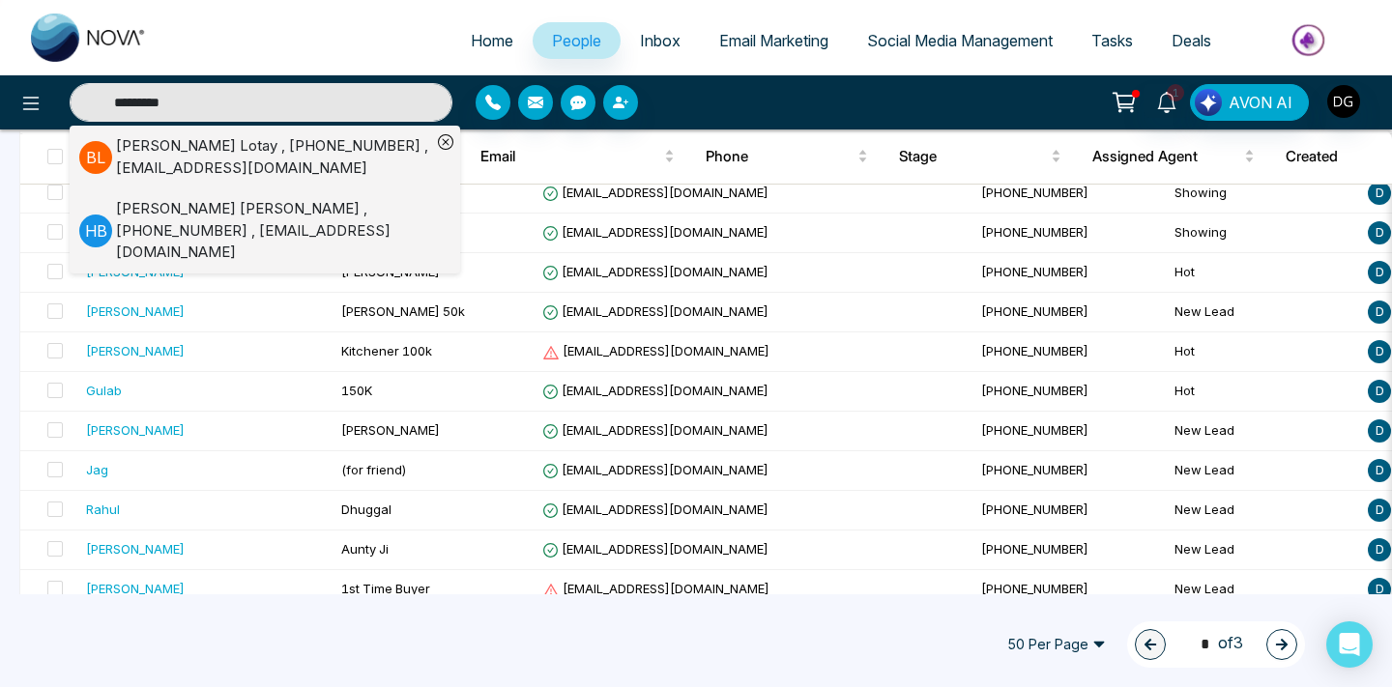
type input "*********"
click at [166, 155] on div "[PERSON_NAME] , [PHONE_NUMBER] , [EMAIL_ADDRESS][DOMAIN_NAME]" at bounding box center [273, 156] width 315 height 43
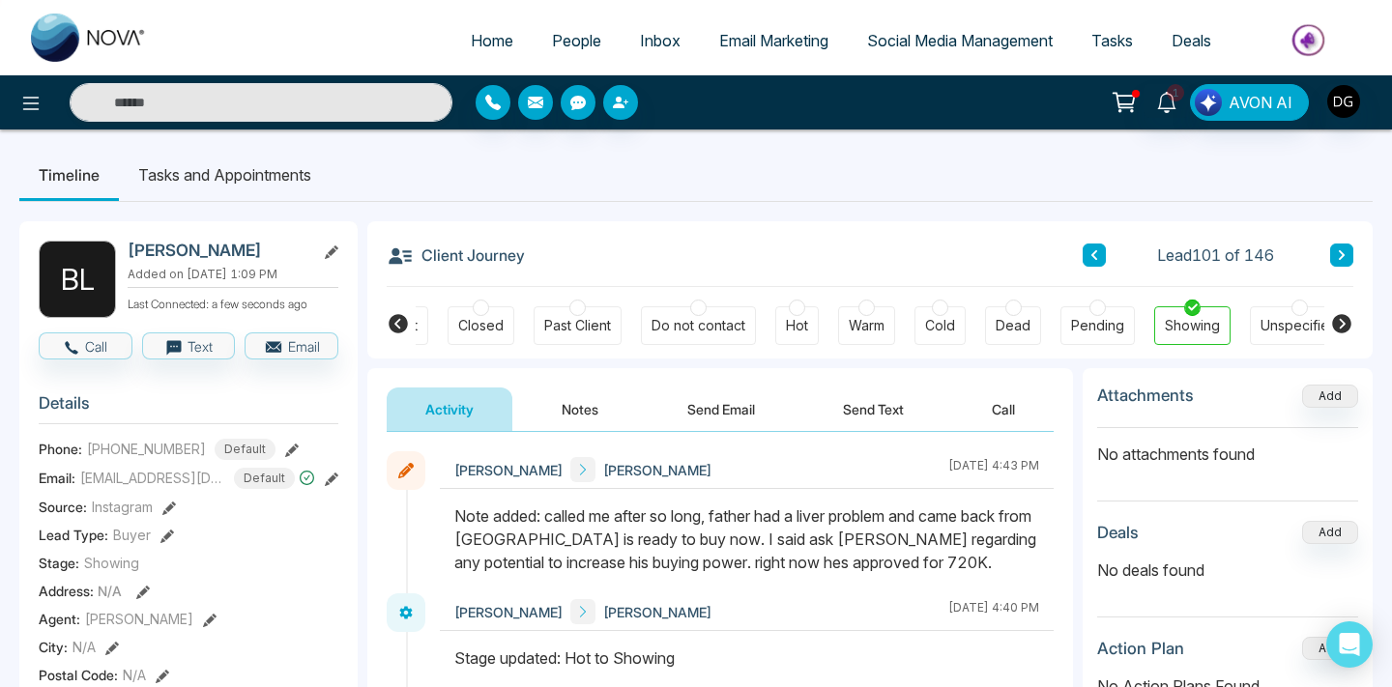
scroll to position [0, 519]
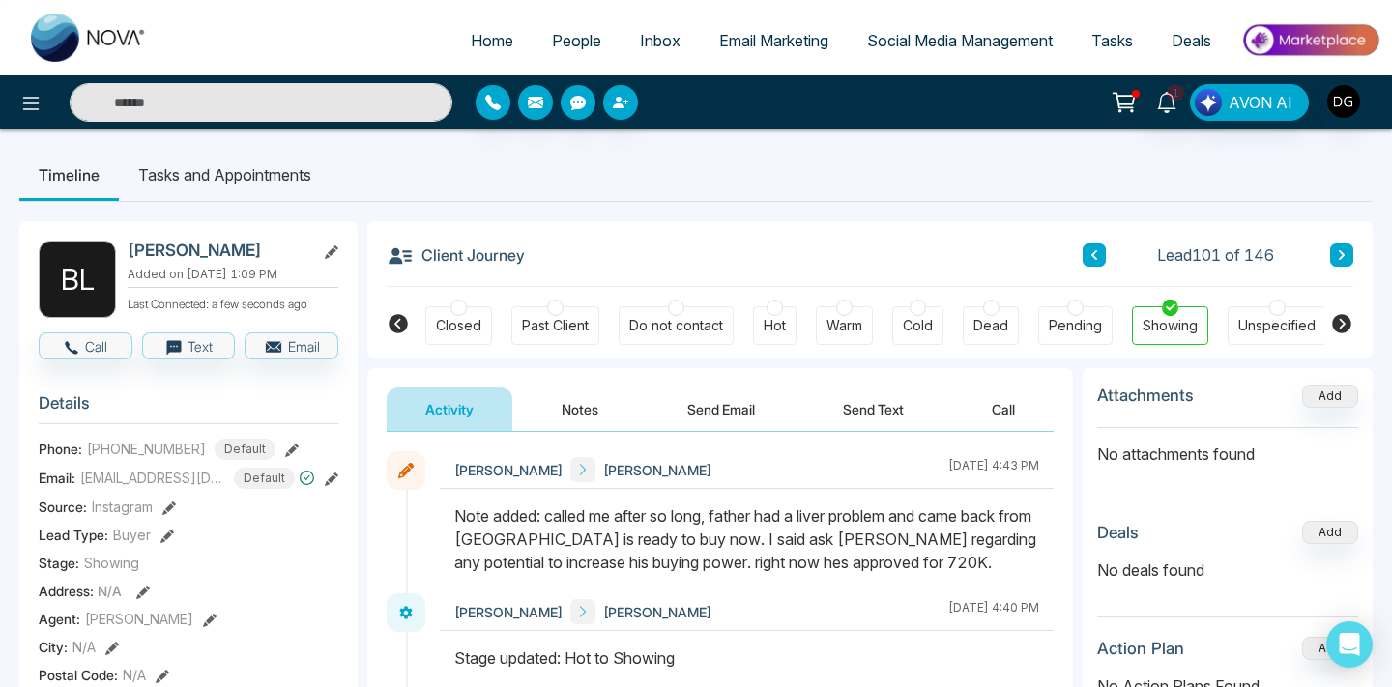
click at [570, 404] on button "Notes" at bounding box center [580, 409] width 114 height 43
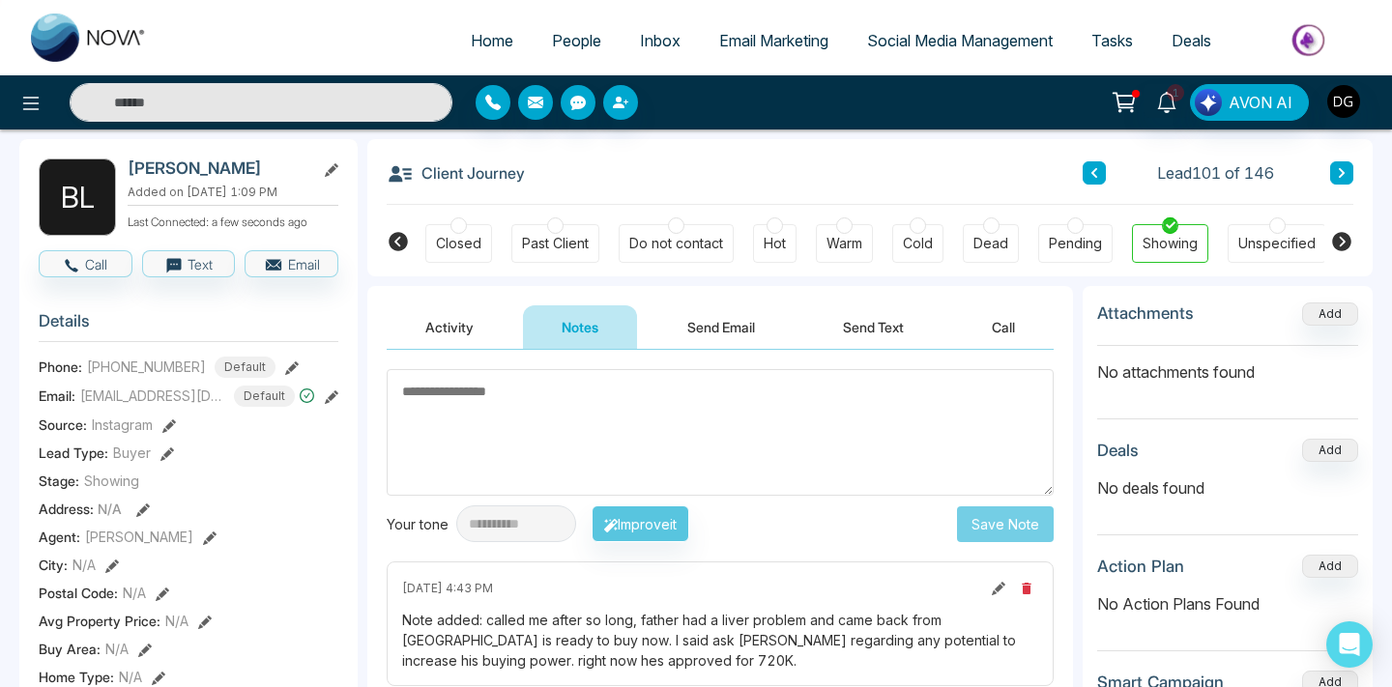
scroll to position [108, 0]
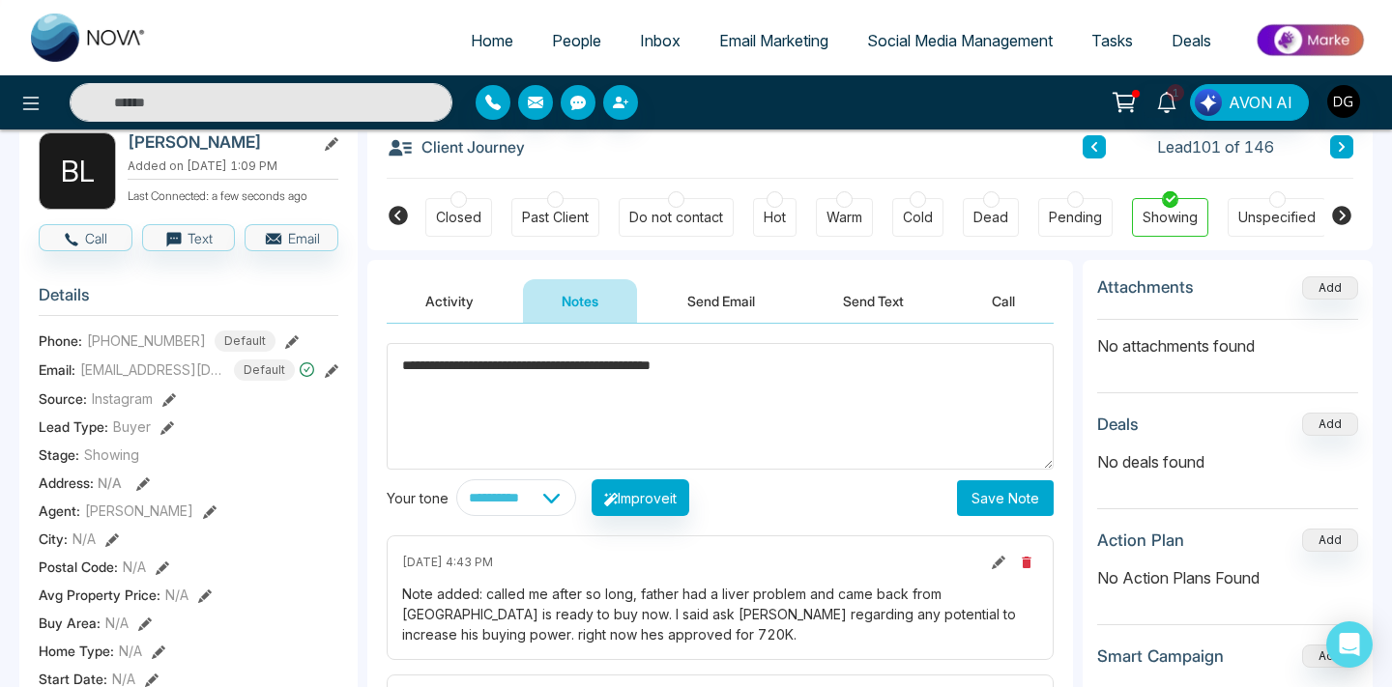
type textarea "**********"
click at [983, 488] on button "Save Note" at bounding box center [1005, 498] width 97 height 36
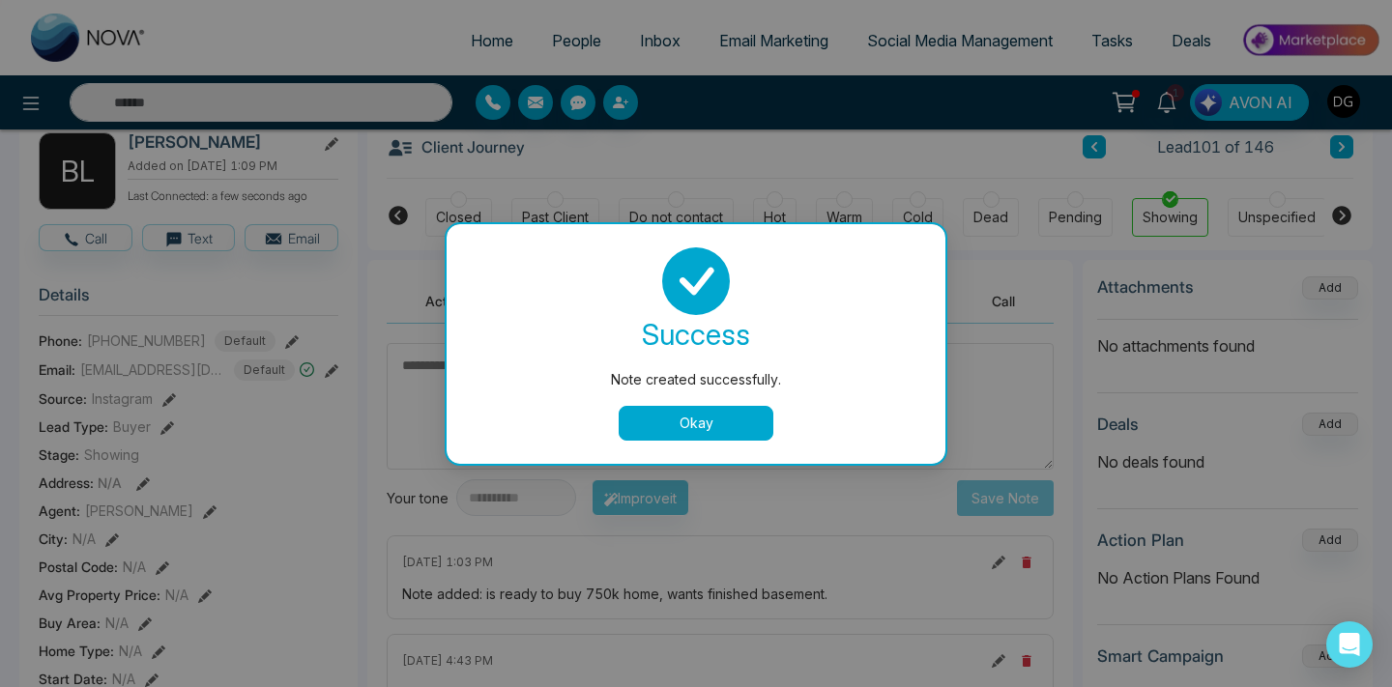
click at [704, 407] on button "Okay" at bounding box center [695, 423] width 155 height 35
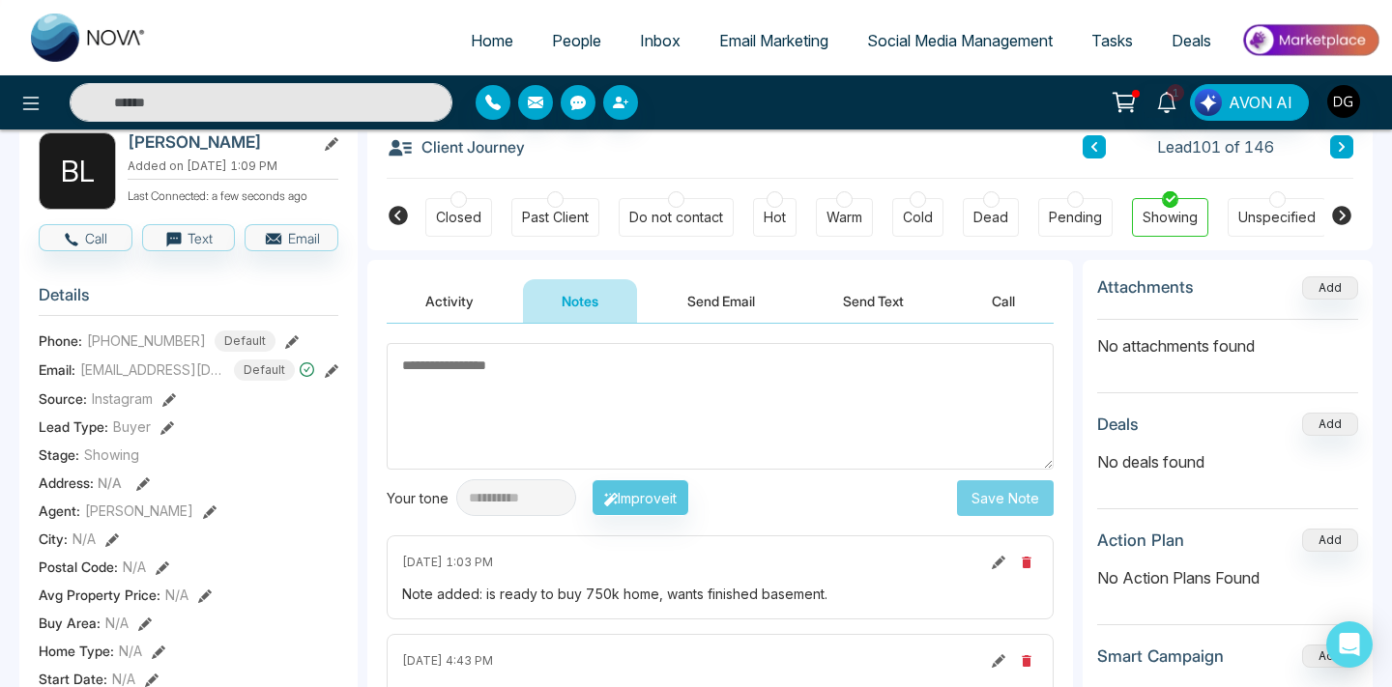
click at [561, 36] on span "People" at bounding box center [576, 40] width 49 height 19
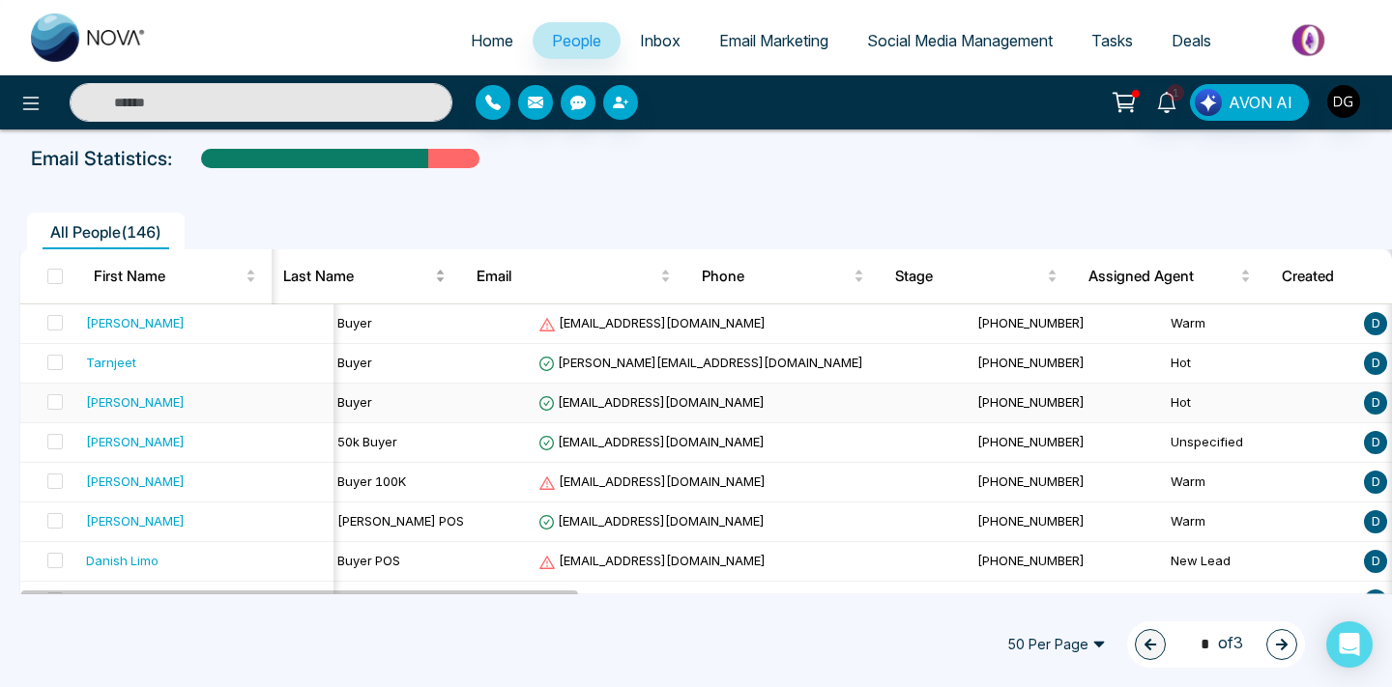
scroll to position [0, 2]
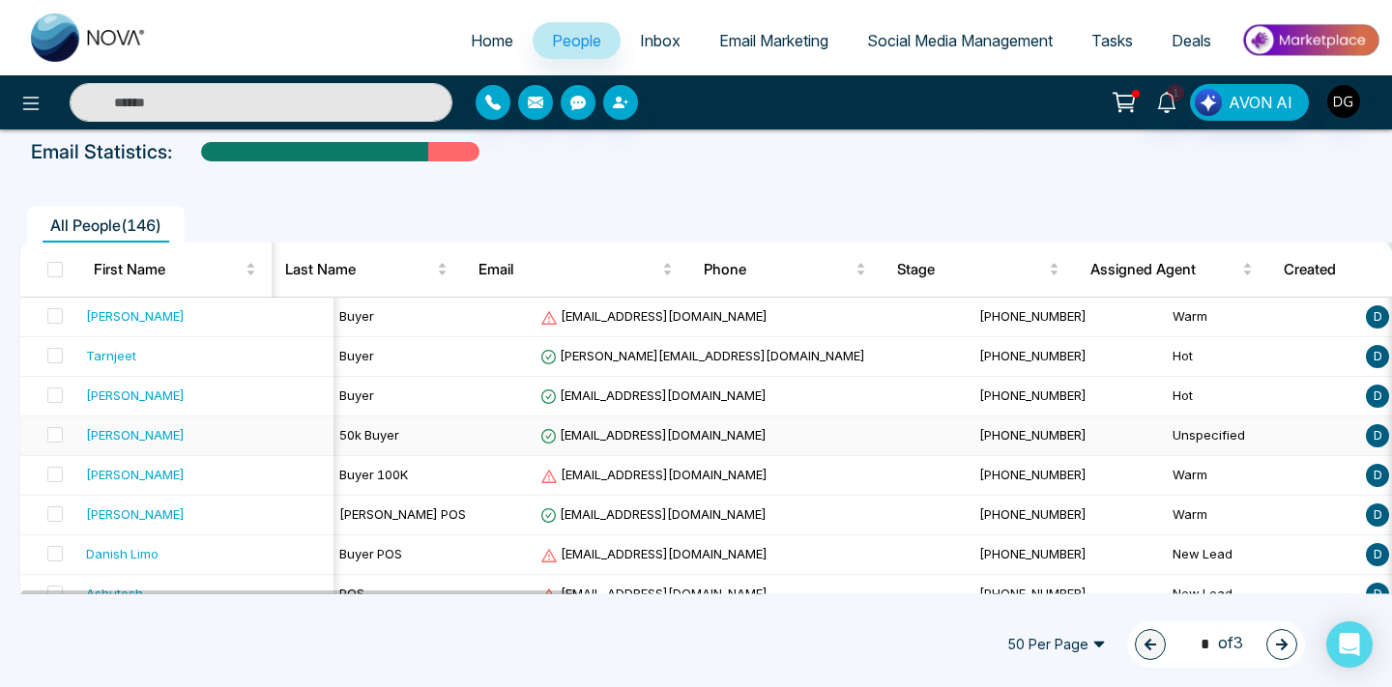
click at [188, 442] on div "[PERSON_NAME]" at bounding box center [206, 434] width 240 height 19
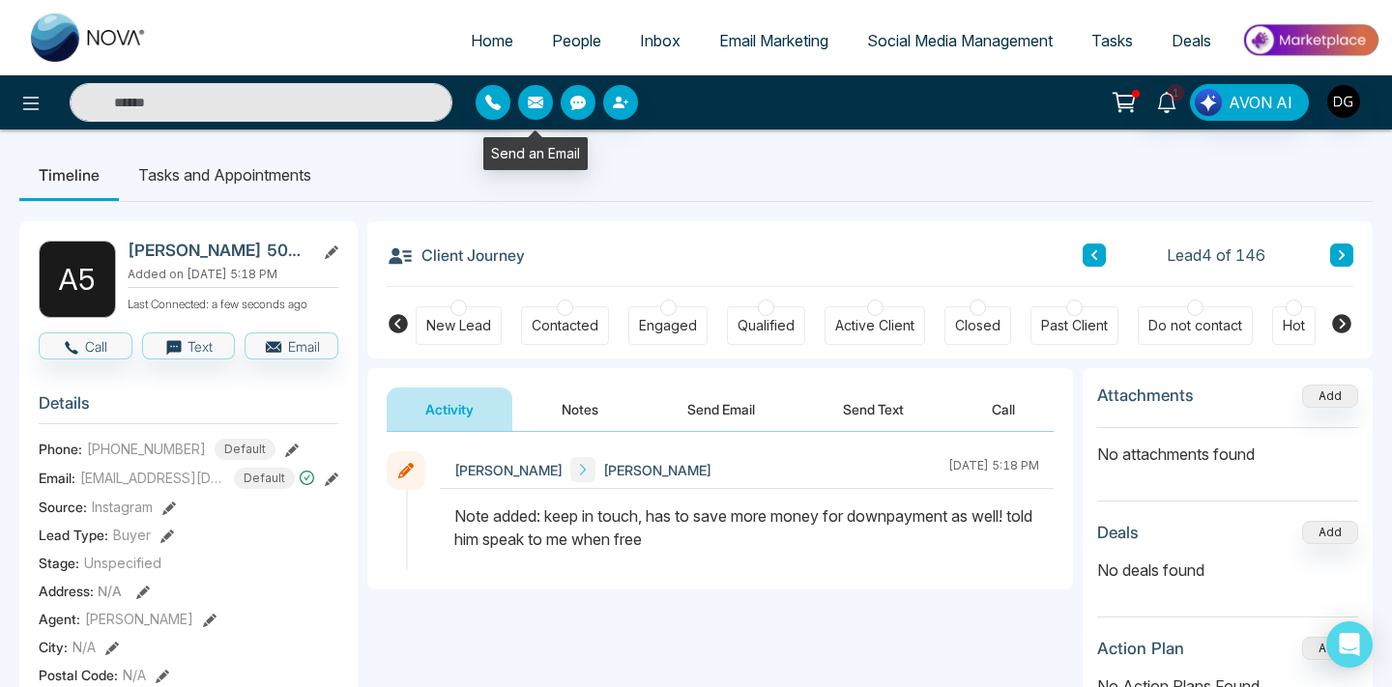
click at [538, 95] on icon "button" at bounding box center [535, 102] width 15 height 15
